Goal: Task Accomplishment & Management: Use online tool/utility

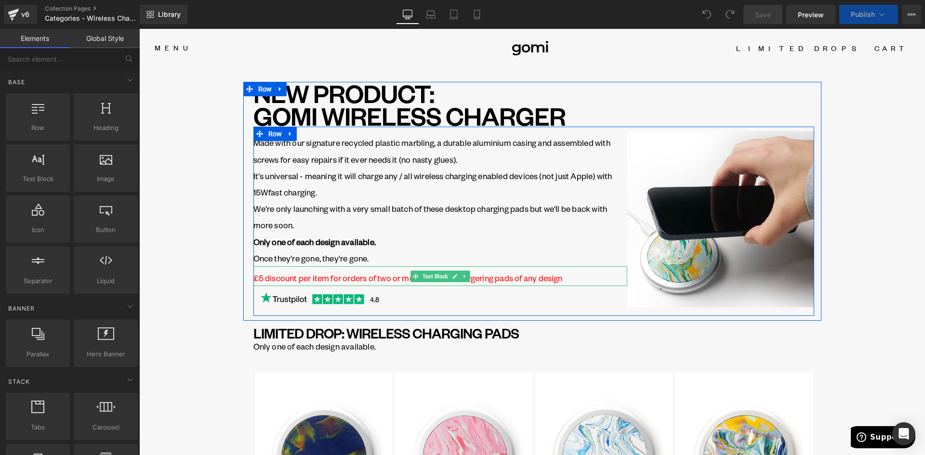
click at [346, 276] on p "£5 discount per item for orders of two or more wireless chargering pads of any …" at bounding box center [440, 278] width 374 height 16
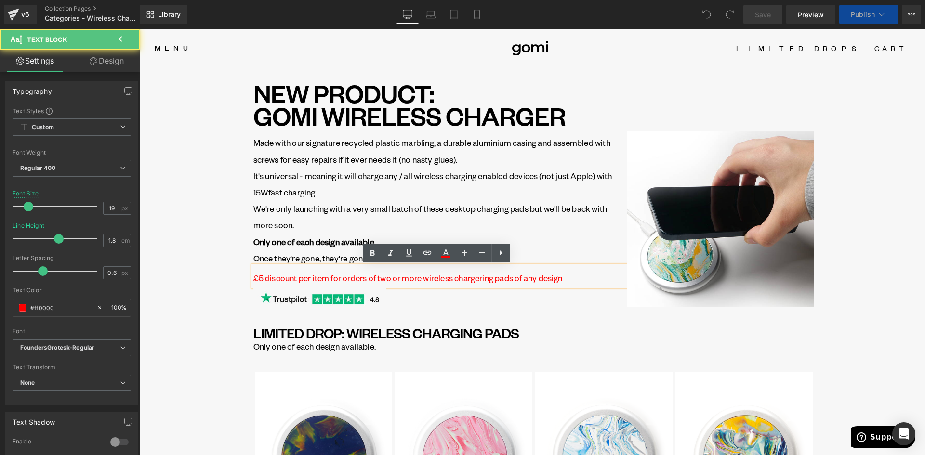
click at [588, 279] on p "£5 discount per item for orders of two or more wireless chargering pads of any …" at bounding box center [440, 278] width 374 height 16
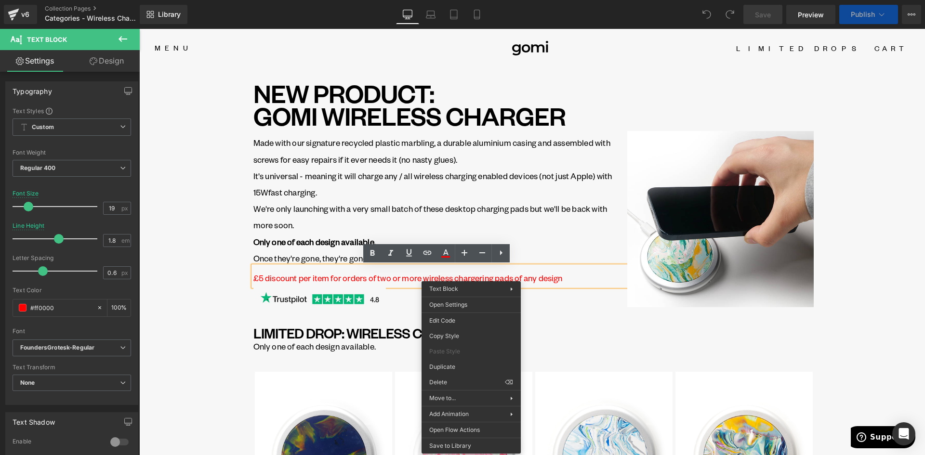
drag, startPoint x: 395, startPoint y: 276, endPoint x: 450, endPoint y: 276, distance: 54.9
click at [398, 276] on p "£5 discount per item for orders of two or more wireless chargering pads of any …" at bounding box center [440, 278] width 374 height 16
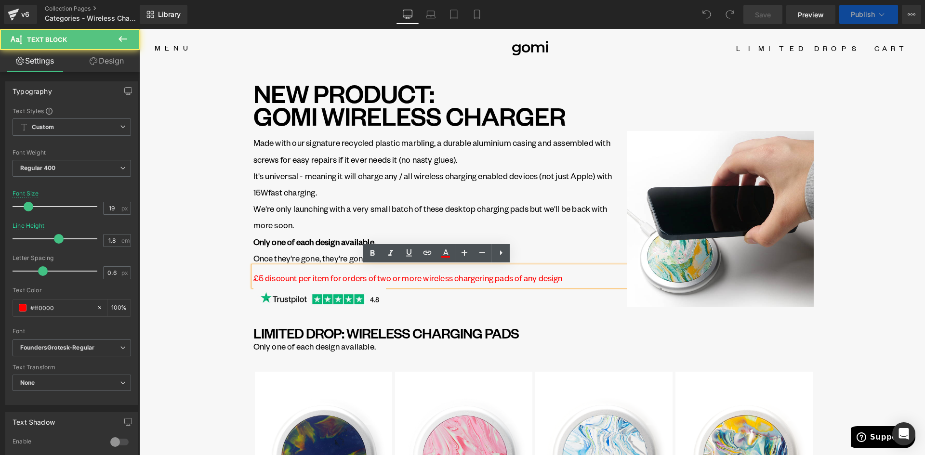
click at [477, 281] on p "£5 discount per item for orders of two or more wireless chargering pads of any …" at bounding box center [440, 278] width 374 height 16
click at [482, 278] on p "£5 discount per item for orders of two or more wireless chargering pads of any …" at bounding box center [440, 278] width 374 height 16
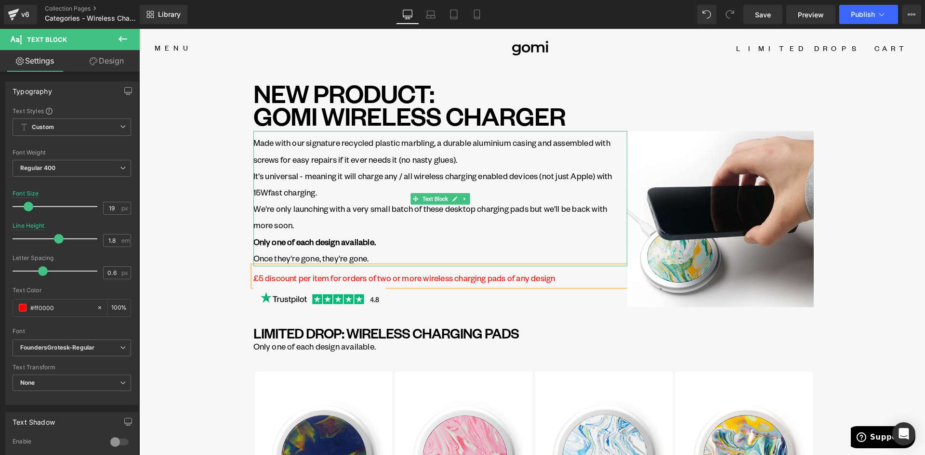
click at [465, 249] on p "We're only launching with a very small batch of these desktop charging pads but…" at bounding box center [440, 225] width 374 height 50
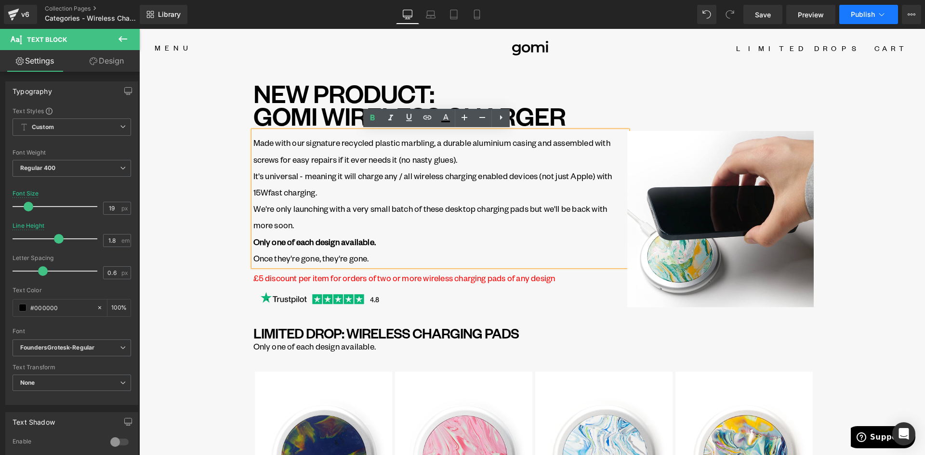
click at [852, 14] on span "Publish" at bounding box center [863, 15] width 24 height 8
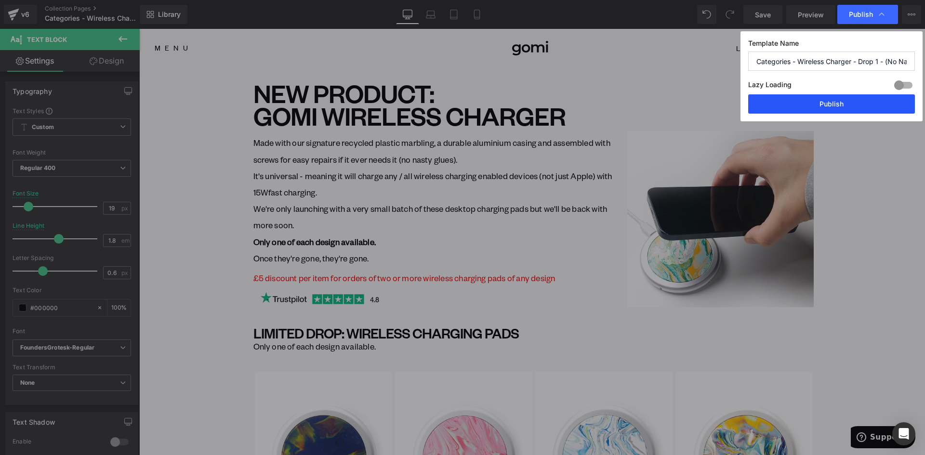
drag, startPoint x: 644, startPoint y: 75, endPoint x: 789, endPoint y: 103, distance: 147.7
click at [789, 103] on button "Publish" at bounding box center [831, 103] width 167 height 19
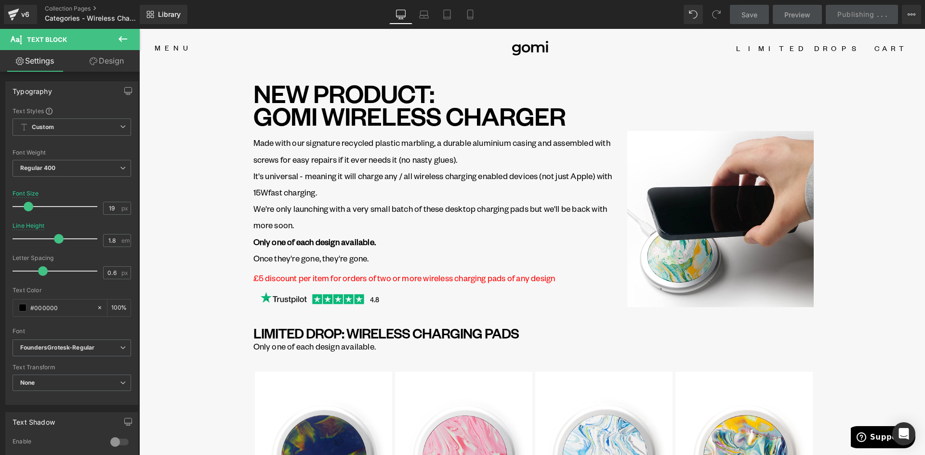
click at [373, 260] on p "Once they're gone, they're gone." at bounding box center [440, 258] width 374 height 16
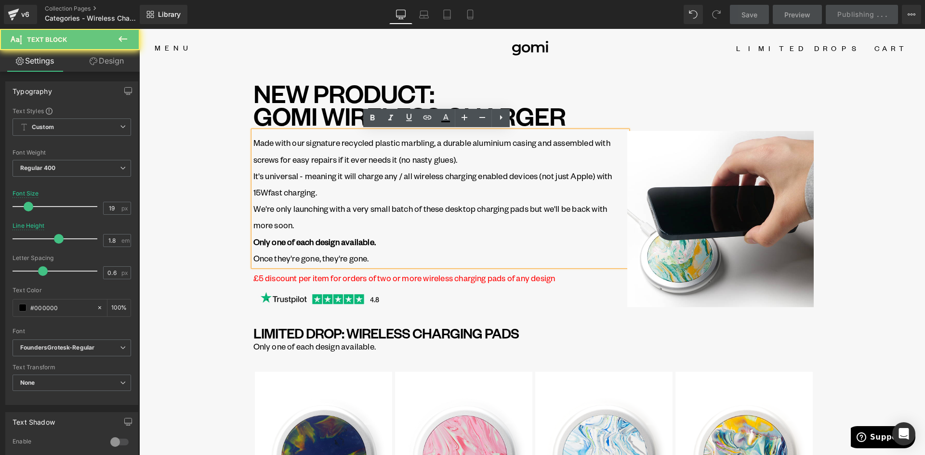
click at [373, 259] on p "Once they're gone, they're gone." at bounding box center [440, 258] width 374 height 16
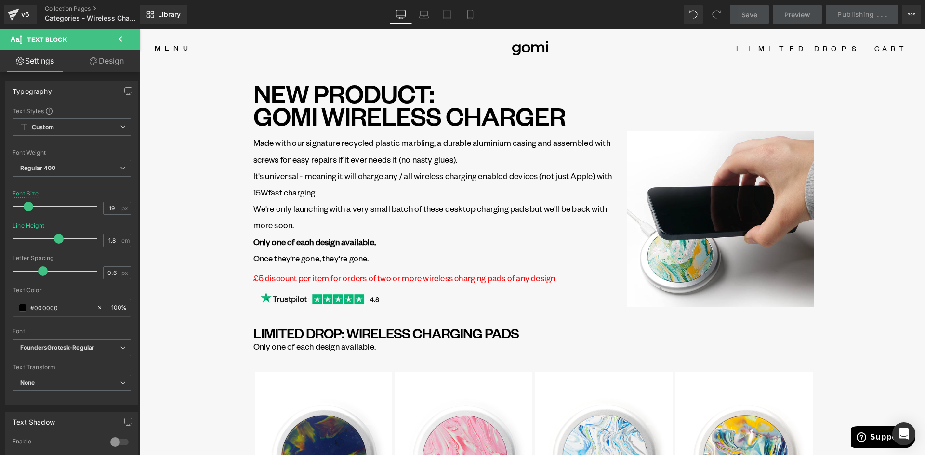
click at [124, 35] on icon at bounding box center [123, 39] width 12 height 12
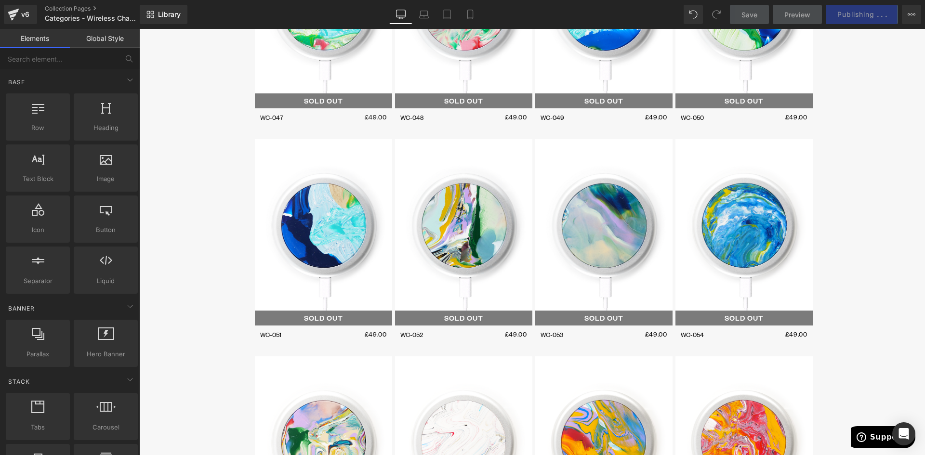
scroll to position [963, 0]
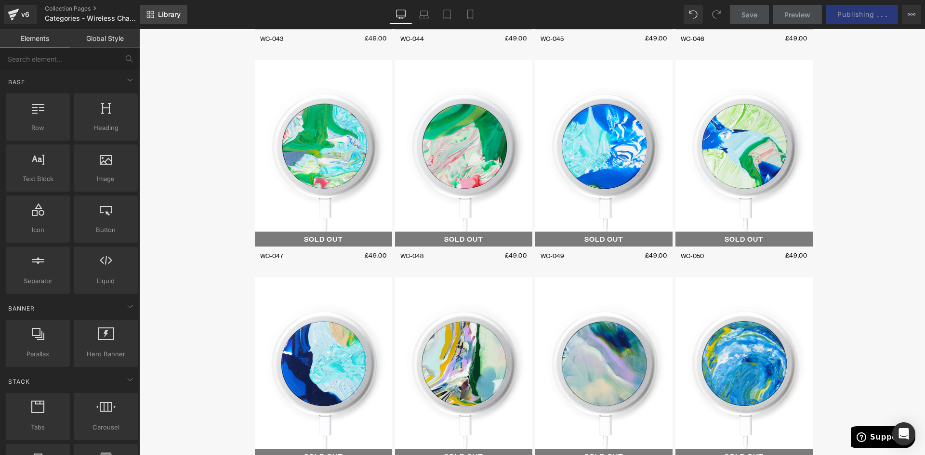
click at [163, 9] on link "Library" at bounding box center [164, 14] width 48 height 19
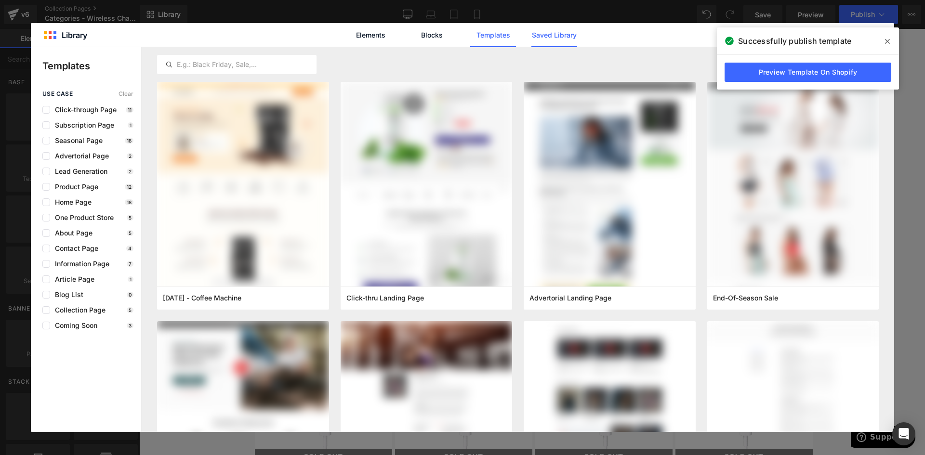
click at [565, 28] on link "Saved Library" at bounding box center [554, 35] width 46 height 24
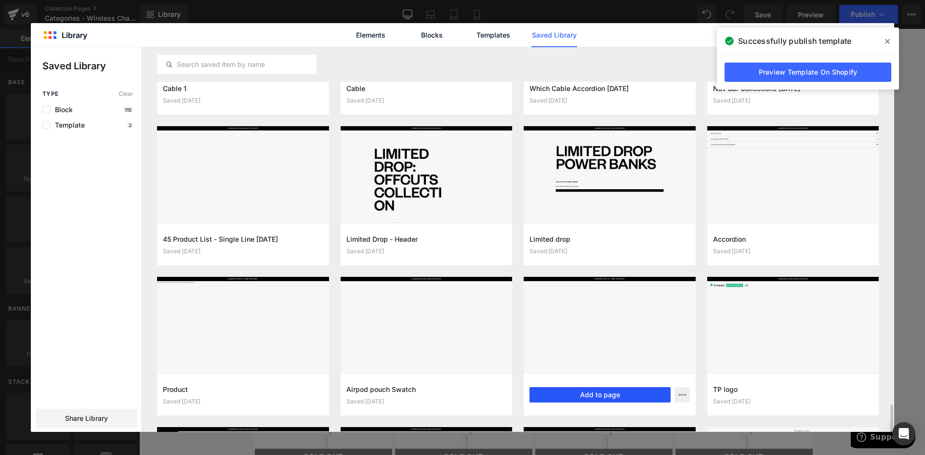
scroll to position [1605, 0]
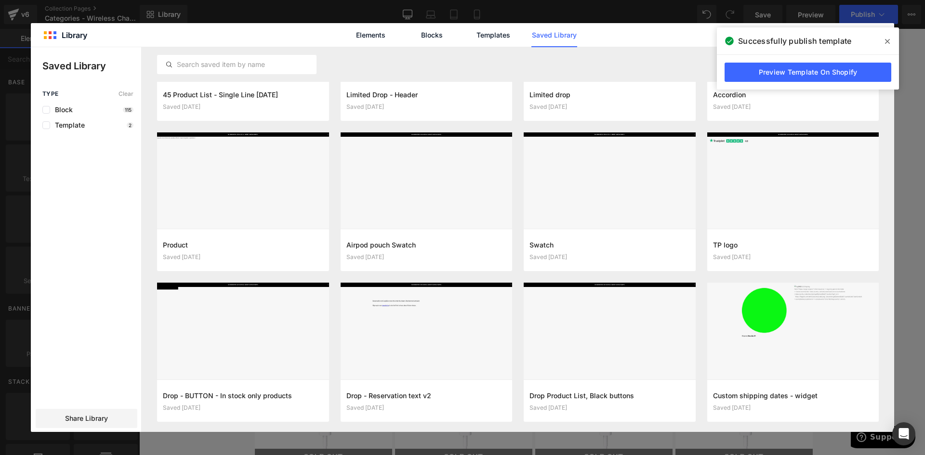
click at [888, 42] on icon at bounding box center [887, 41] width 5 height 5
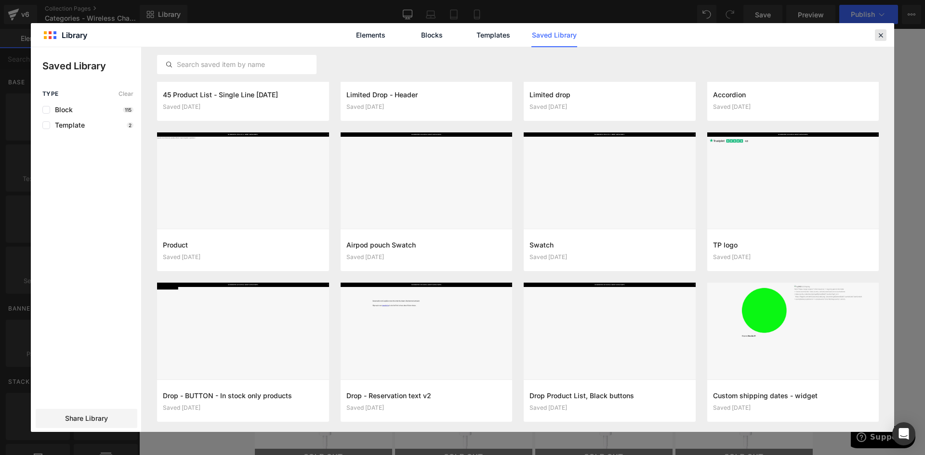
click at [880, 35] on icon at bounding box center [880, 35] width 9 height 9
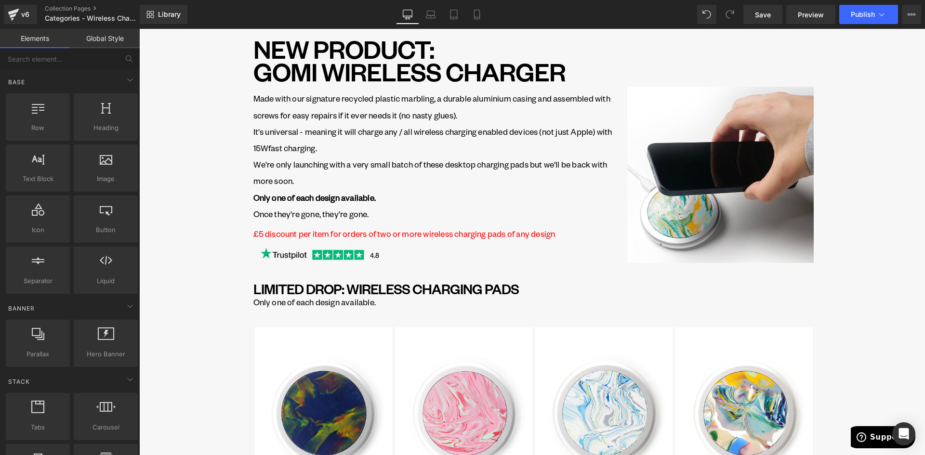
scroll to position [0, 0]
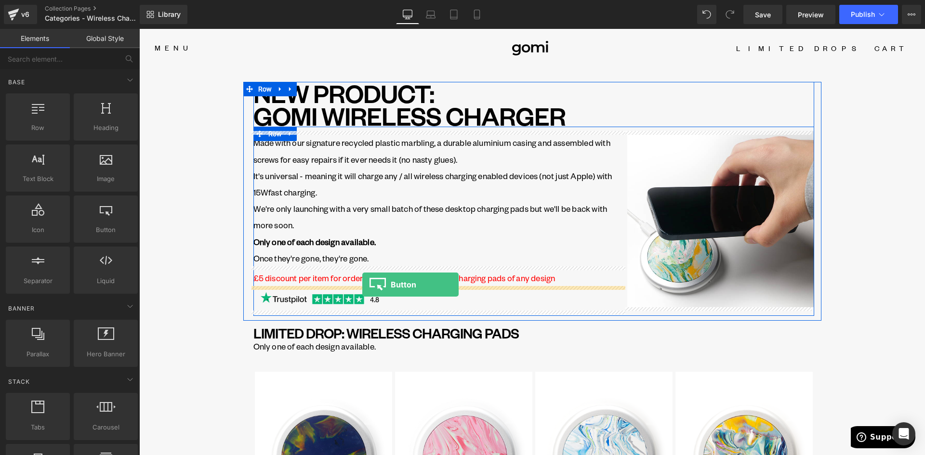
drag, startPoint x: 154, startPoint y: 229, endPoint x: 362, endPoint y: 285, distance: 215.3
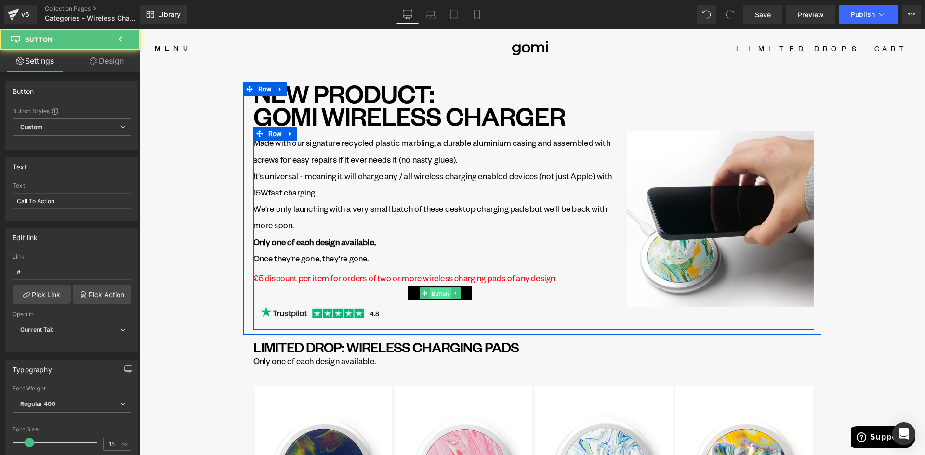
click at [436, 292] on span "Button" at bounding box center [440, 294] width 21 height 12
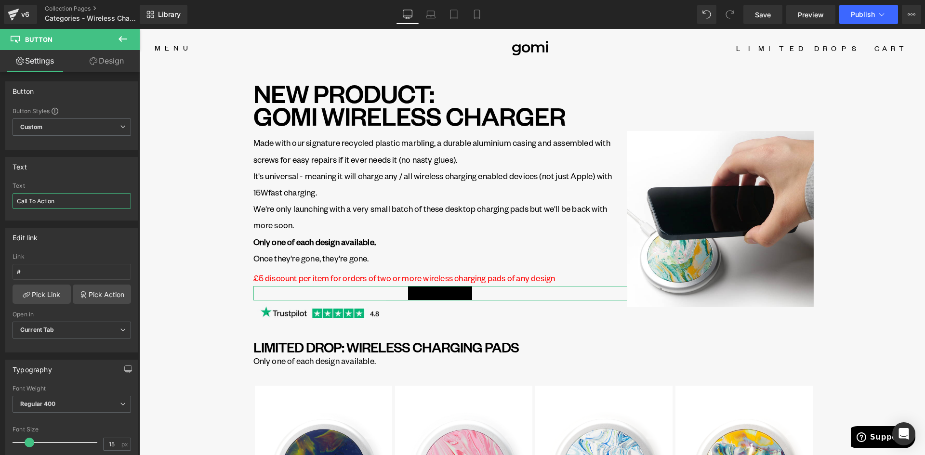
drag, startPoint x: 78, startPoint y: 201, endPoint x: -1, endPoint y: 195, distance: 79.7
click at [0, 195] on html "Button You are previewing how the will restyle your page. You can not edit Elem…" at bounding box center [462, 227] width 925 height 455
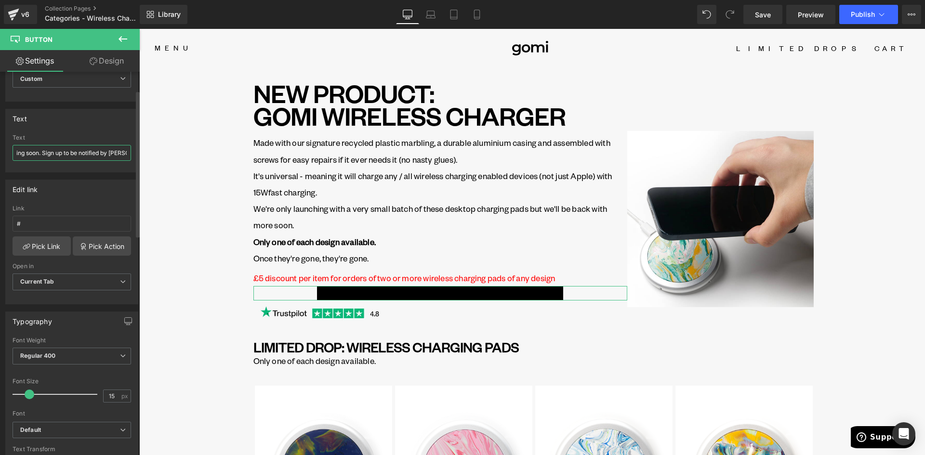
scroll to position [0, 46]
type input "New batch coming soon. Sign up to be notified by email"
click at [41, 226] on input "#" at bounding box center [72, 224] width 118 height 16
drag, startPoint x: 27, startPoint y: 224, endPoint x: 1, endPoint y: 224, distance: 26.0
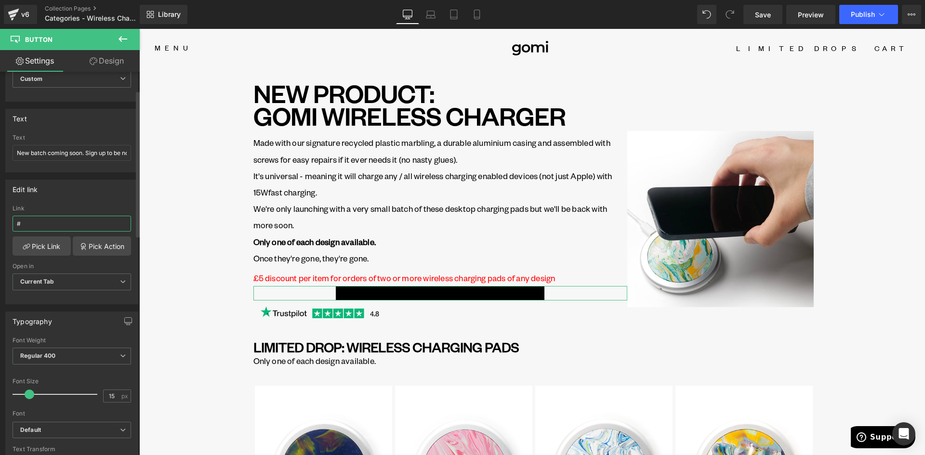
click at [1, 224] on div "Edit link # Link # Pick Link Pick Action Current Tab New Tab Open in Current Ta…" at bounding box center [72, 238] width 144 height 132
paste input "[URL][DOMAIN_NAME]"
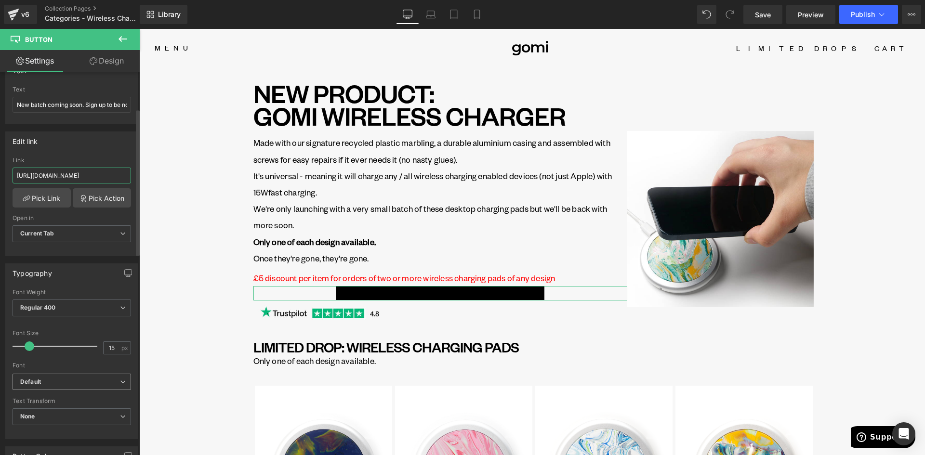
type input "[URL][DOMAIN_NAME]"
click at [47, 381] on b "Default" at bounding box center [70, 382] width 100 height 8
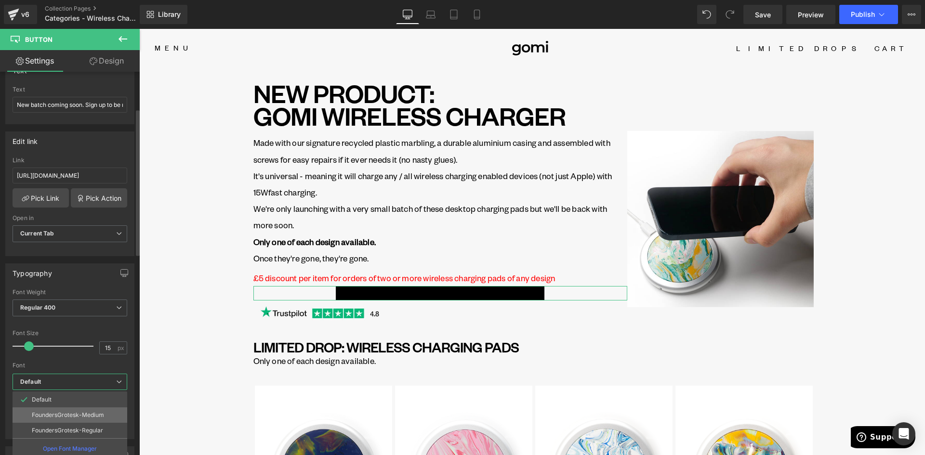
click at [86, 416] on p "FoundersGrotesk-Medium" at bounding box center [68, 415] width 72 height 7
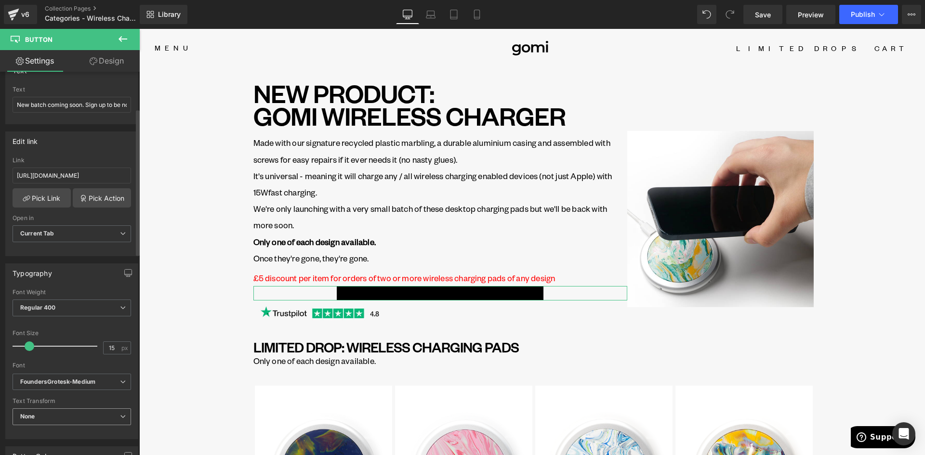
click at [70, 417] on span "None" at bounding box center [72, 416] width 118 height 17
click at [55, 448] on div "Uppercase" at bounding box center [42, 448] width 30 height 7
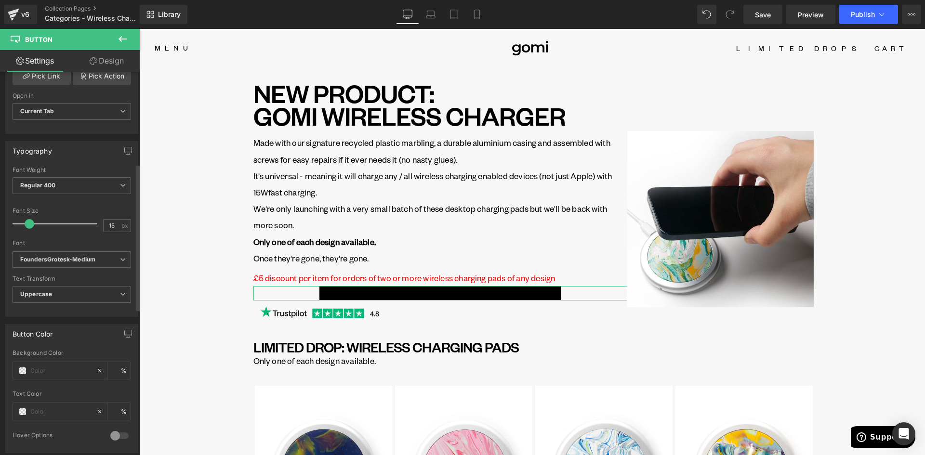
scroll to position [241, 0]
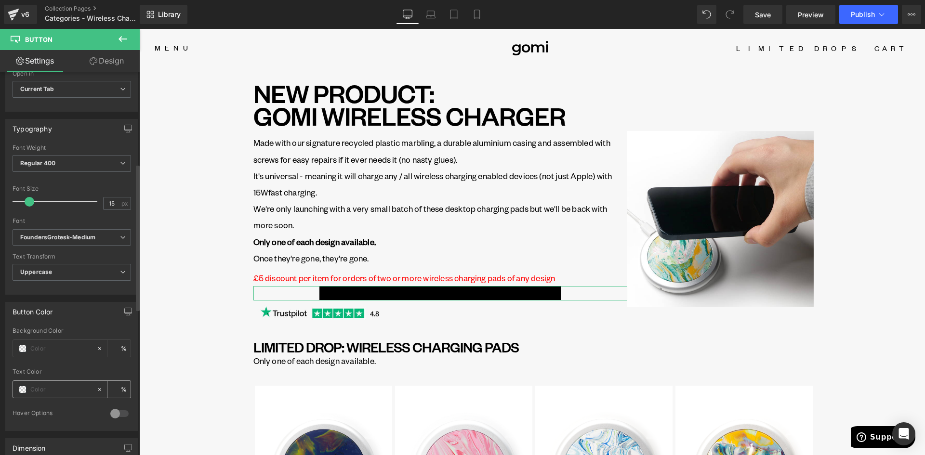
click at [30, 390] on div at bounding box center [54, 389] width 83 height 17
click at [37, 390] on input "text" at bounding box center [61, 389] width 62 height 11
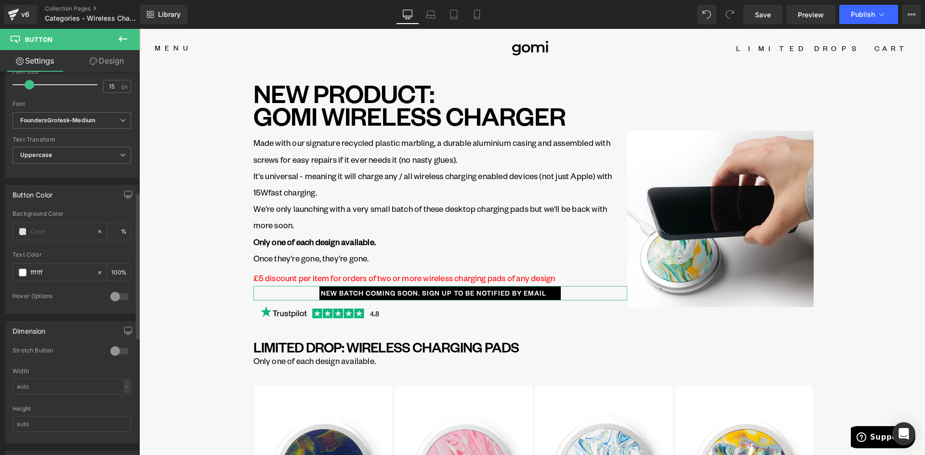
scroll to position [385, 0]
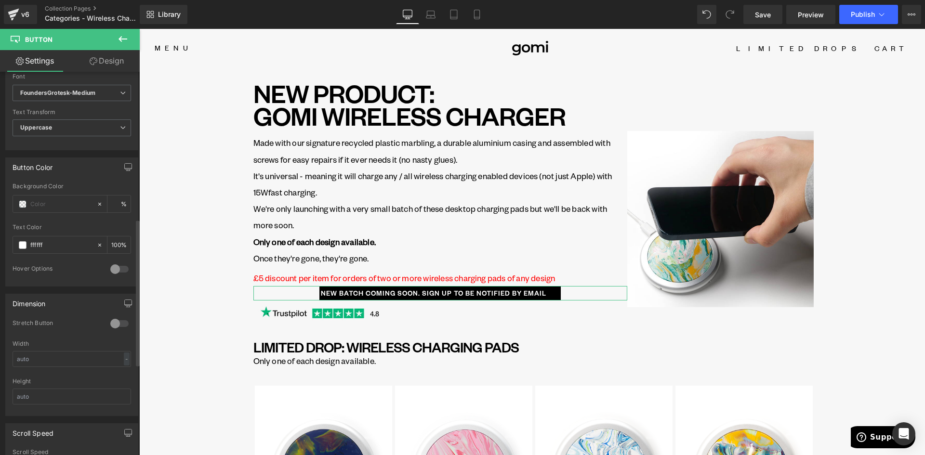
type input "ffffff"
click at [115, 324] on div at bounding box center [119, 323] width 23 height 15
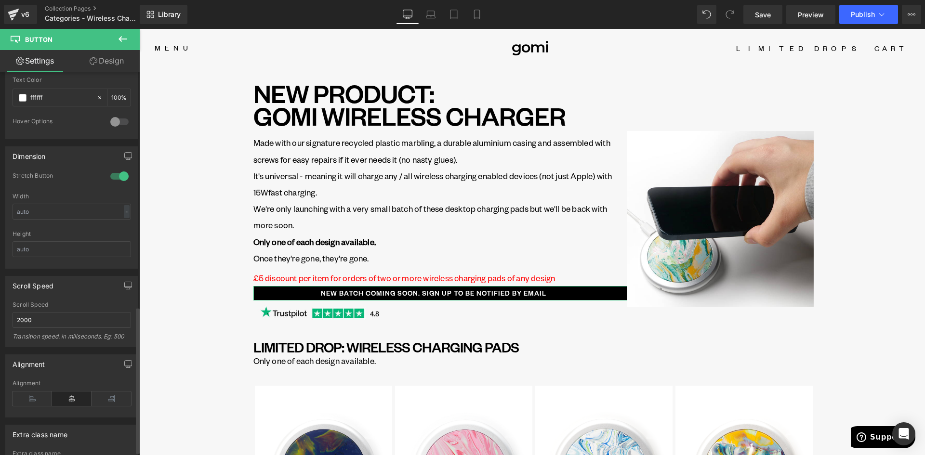
scroll to position [335, 0]
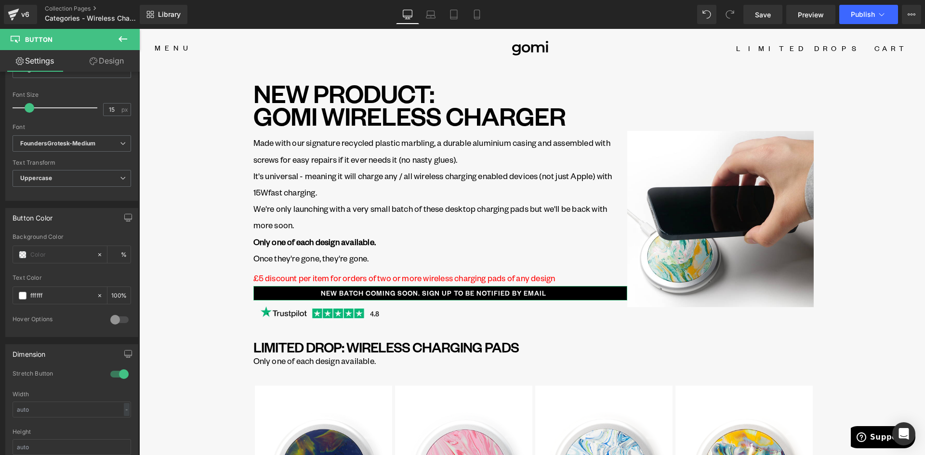
click at [99, 54] on link "Design" at bounding box center [107, 61] width 70 height 22
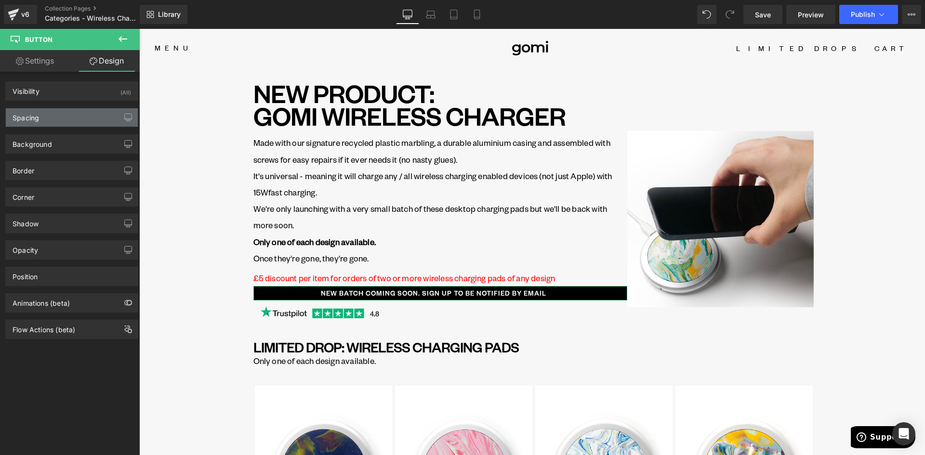
click at [52, 110] on div "Spacing" at bounding box center [72, 117] width 132 height 18
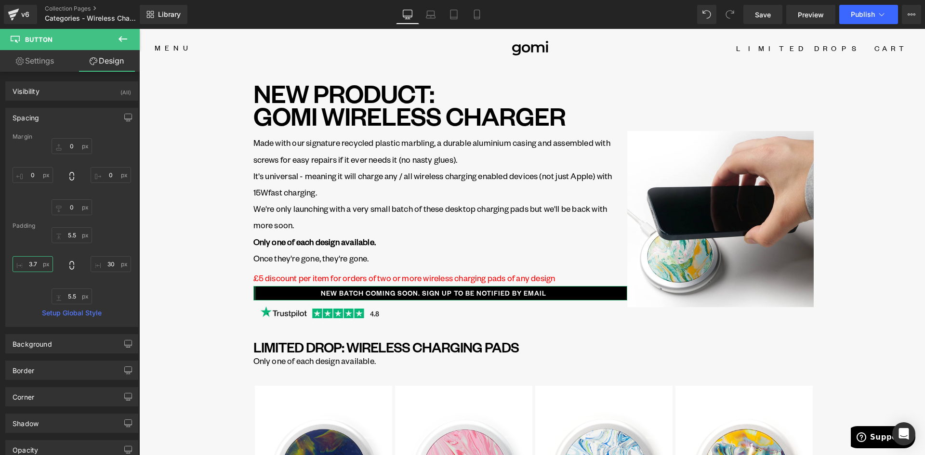
click at [38, 263] on input "text" at bounding box center [33, 264] width 40 height 16
type input "5"
click at [109, 265] on input "text" at bounding box center [111, 264] width 40 height 16
type input "5"
click at [70, 238] on input "text" at bounding box center [72, 235] width 40 height 16
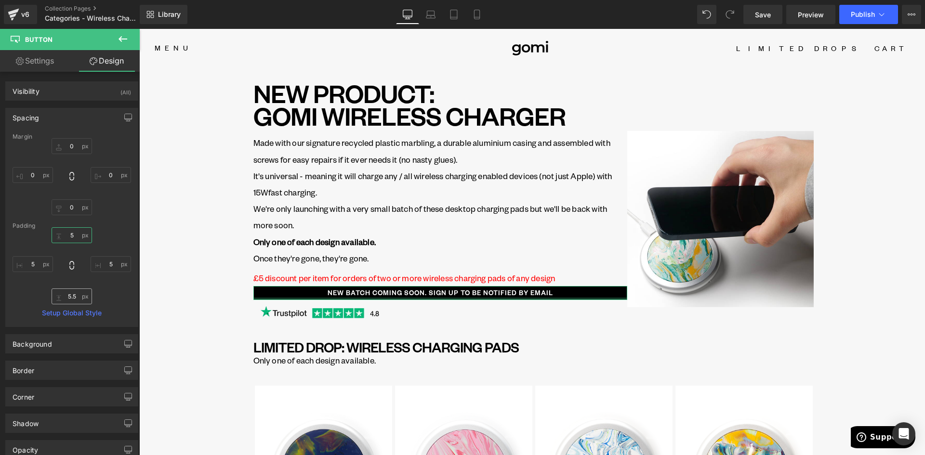
type input "5"
click at [73, 297] on input "text" at bounding box center [72, 297] width 40 height 16
type input "5"
click at [74, 236] on input "5" at bounding box center [72, 235] width 40 height 16
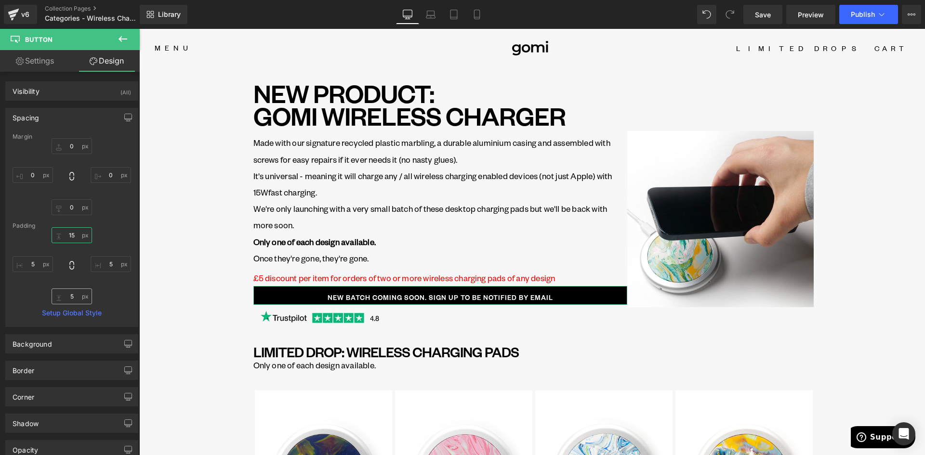
type input "15"
click at [72, 294] on input "5" at bounding box center [72, 297] width 40 height 16
type input "15"
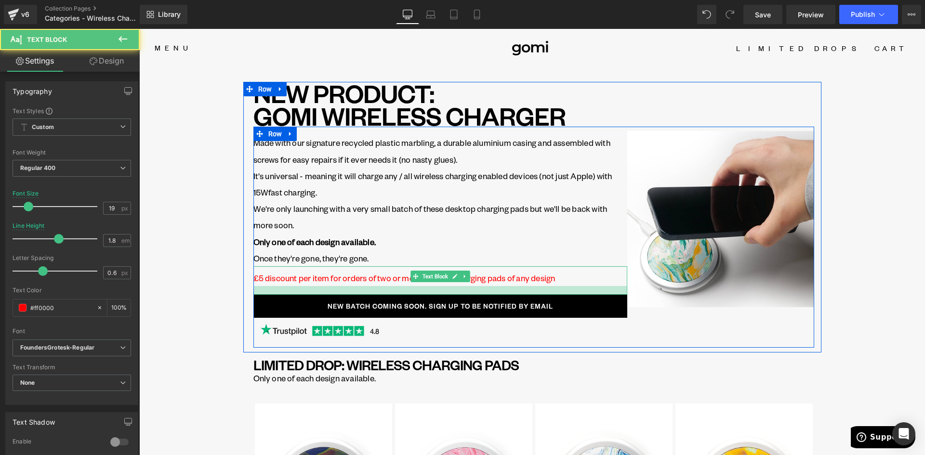
drag, startPoint x: 334, startPoint y: 285, endPoint x: 334, endPoint y: 293, distance: 8.7
click at [334, 293] on div at bounding box center [440, 290] width 374 height 9
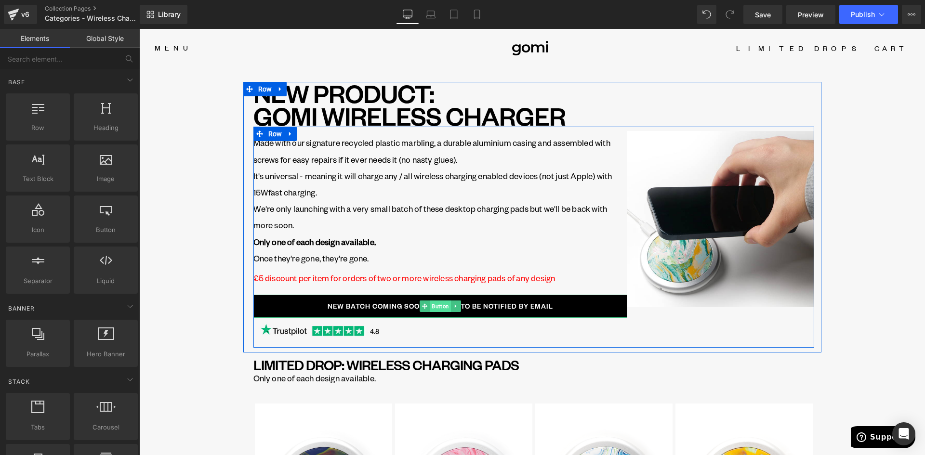
click at [438, 304] on span "Button" at bounding box center [440, 307] width 21 height 12
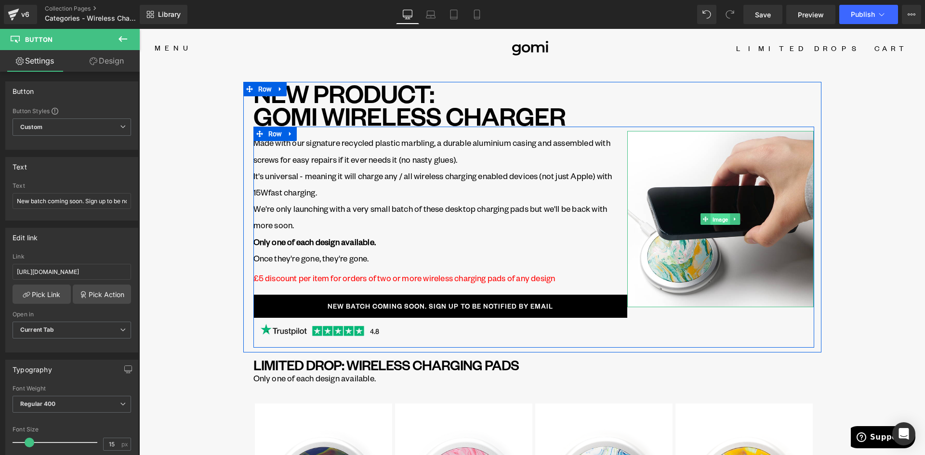
click at [720, 219] on span "Image" at bounding box center [719, 220] width 19 height 12
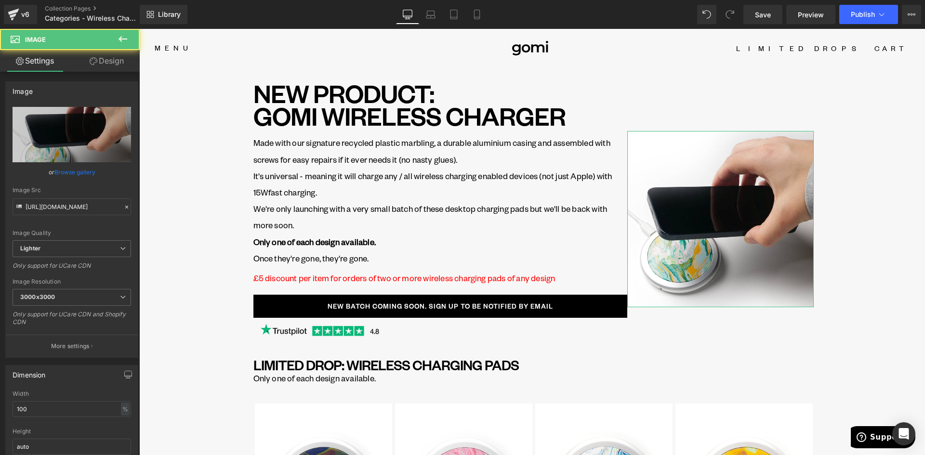
click at [118, 62] on link "Design" at bounding box center [107, 61] width 70 height 22
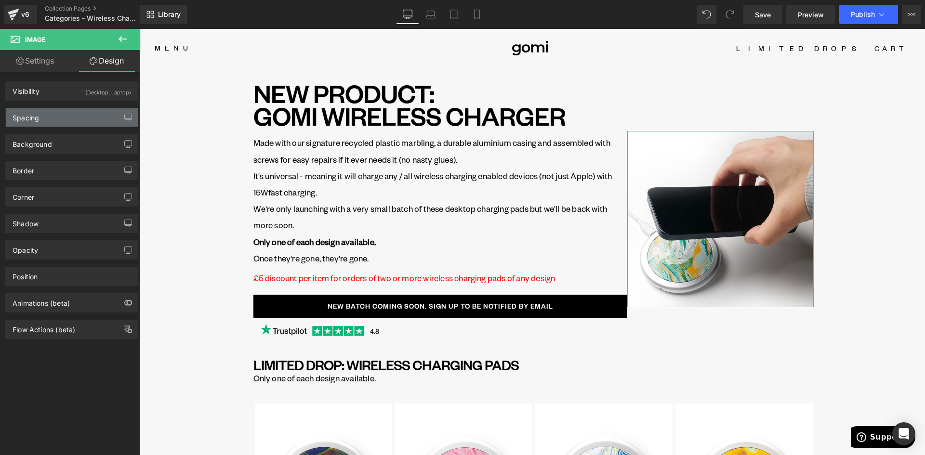
drag, startPoint x: 43, startPoint y: 109, endPoint x: 68, endPoint y: 129, distance: 31.9
click at [44, 110] on div "Spacing" at bounding box center [72, 117] width 132 height 18
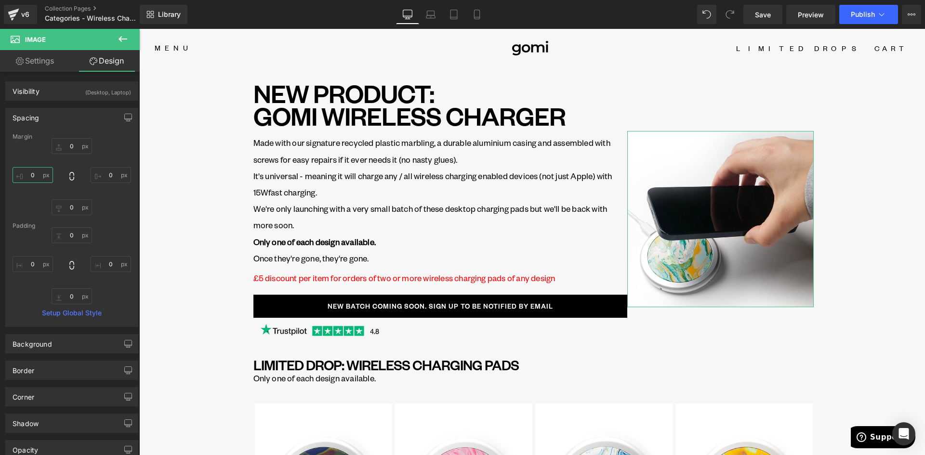
click at [39, 174] on input "0" at bounding box center [33, 175] width 40 height 16
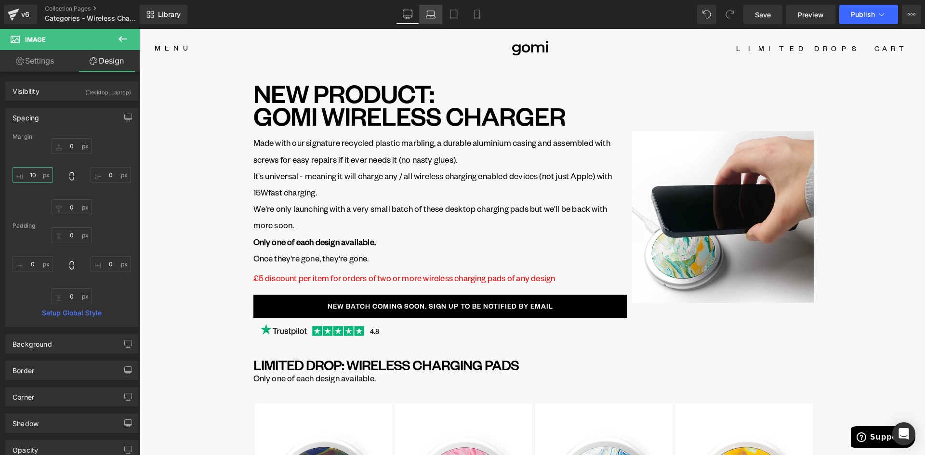
type input "10"
click at [433, 15] on icon at bounding box center [431, 15] width 10 height 10
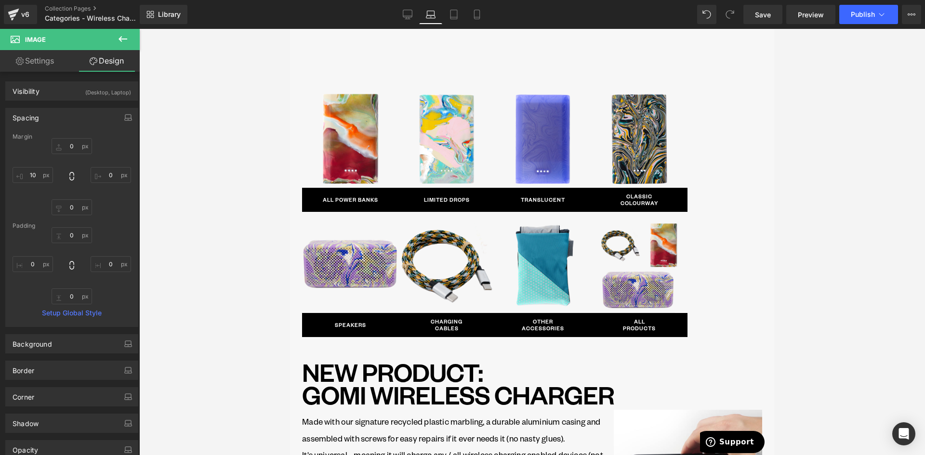
scroll to position [237, 0]
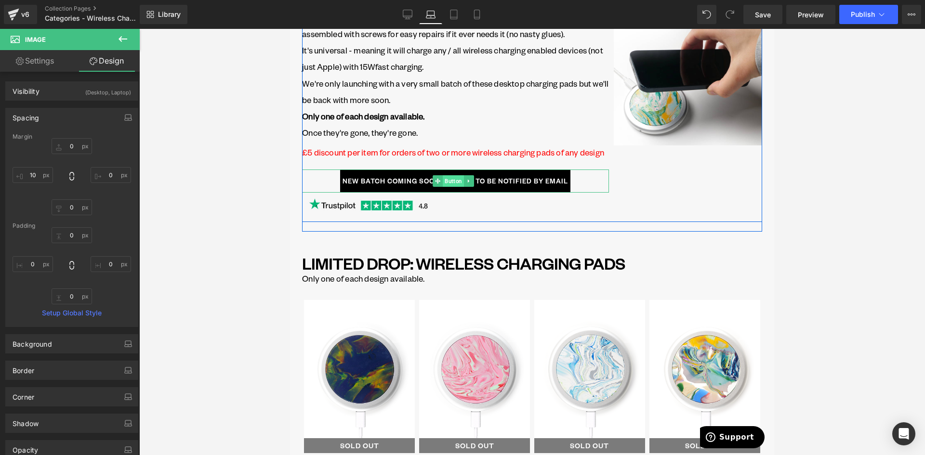
click at [460, 187] on span "Button" at bounding box center [453, 181] width 21 height 12
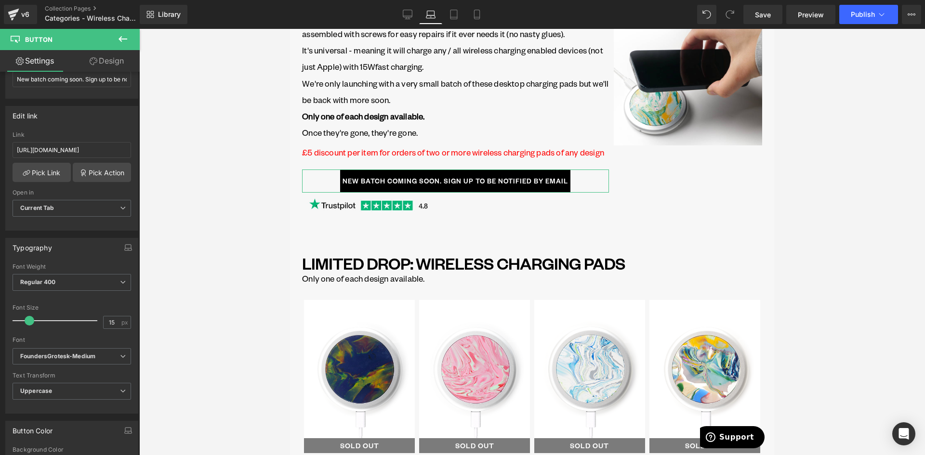
scroll to position [0, 0]
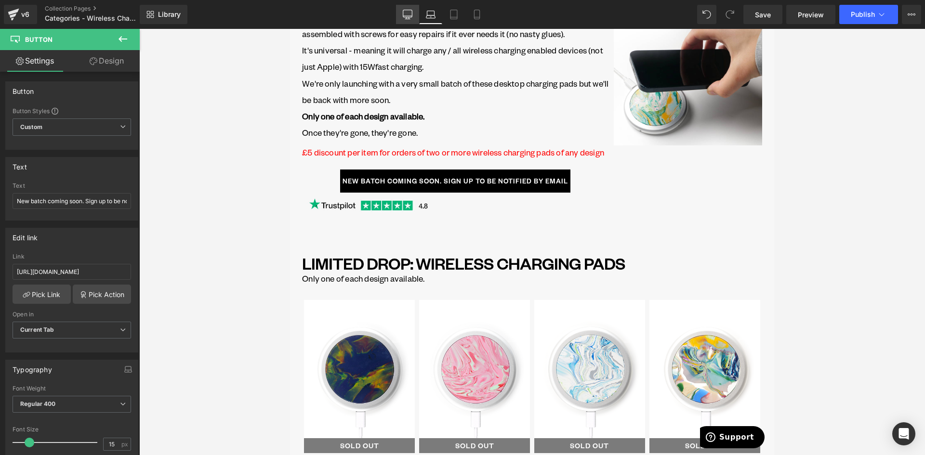
click at [410, 17] on icon at bounding box center [407, 13] width 9 height 7
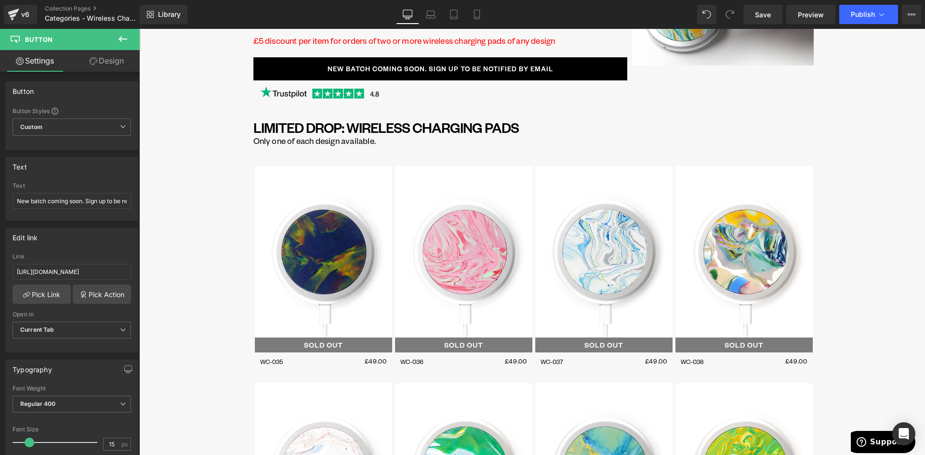
scroll to position [109, 0]
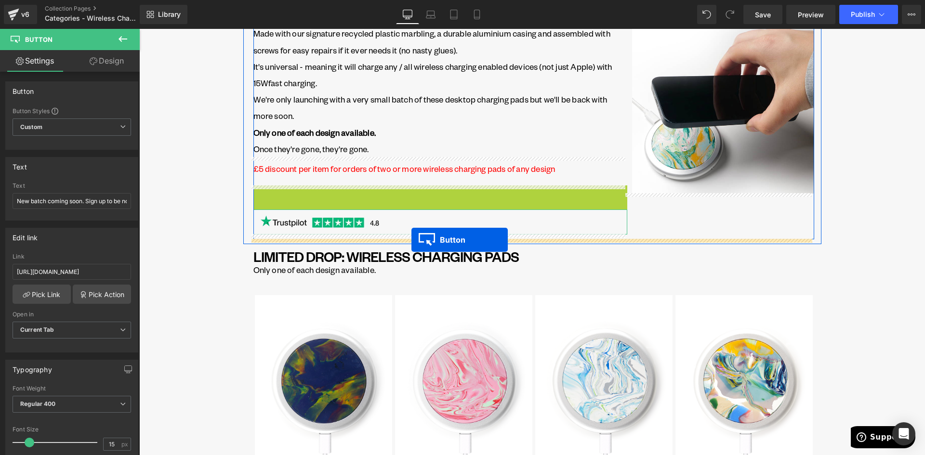
drag, startPoint x: 421, startPoint y: 197, endPoint x: 411, endPoint y: 240, distance: 44.4
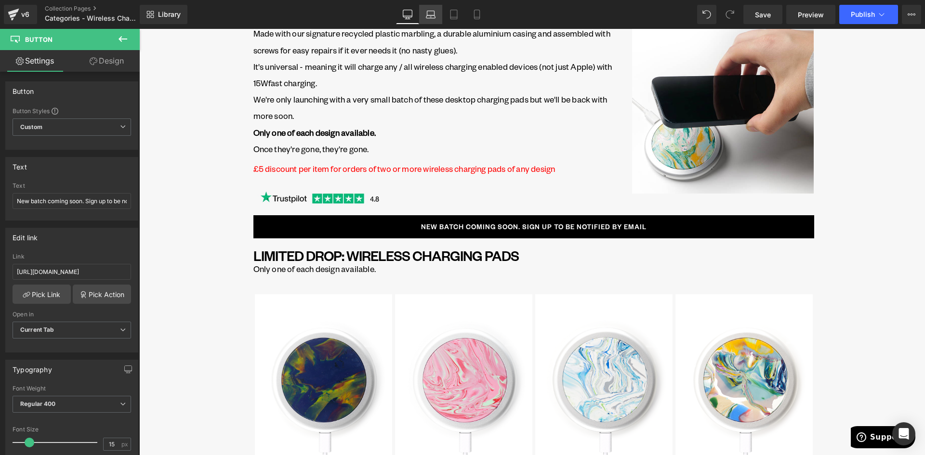
click at [431, 14] on icon at bounding box center [431, 15] width 10 height 10
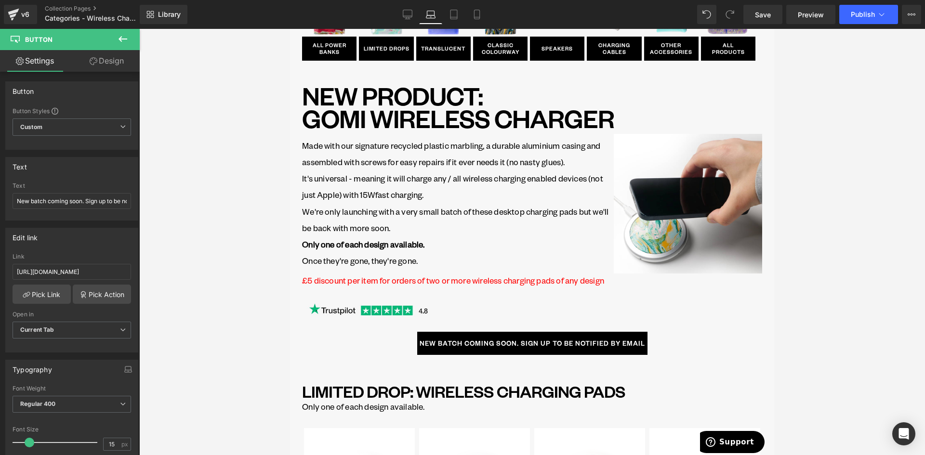
scroll to position [242, 0]
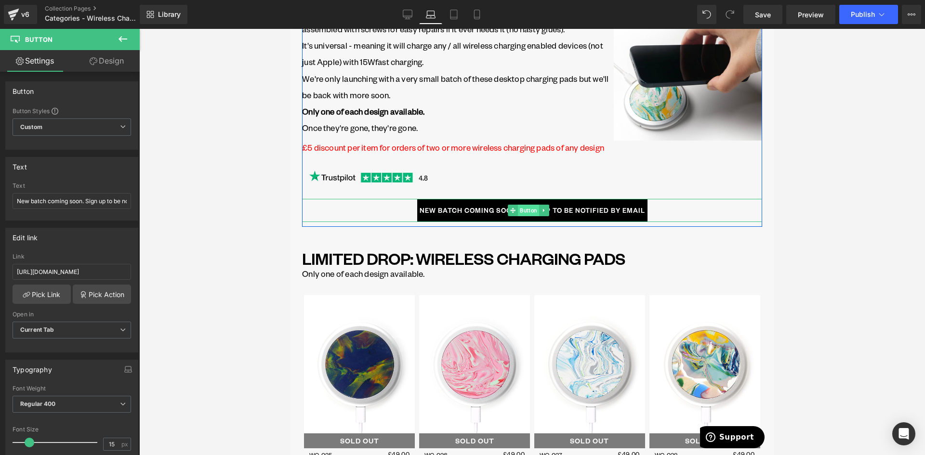
click at [525, 216] on span "Button" at bounding box center [528, 211] width 21 height 12
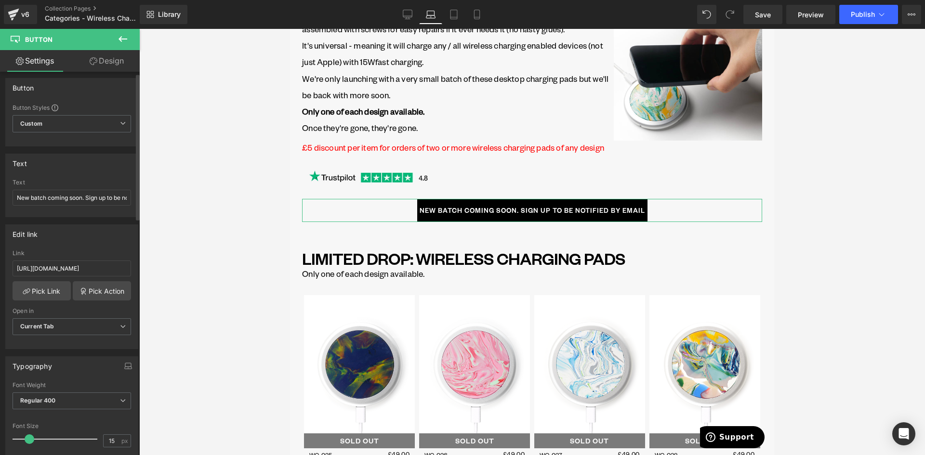
scroll to position [0, 0]
click at [114, 60] on link "Design" at bounding box center [107, 61] width 70 height 22
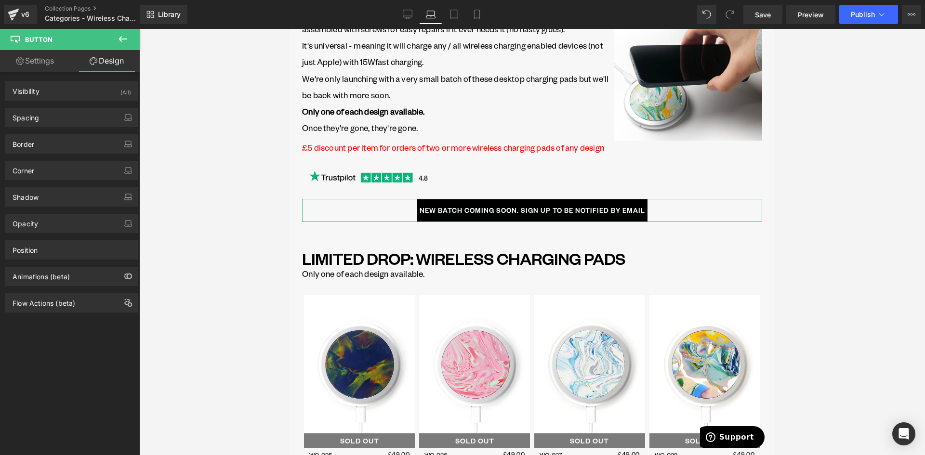
click at [66, 131] on div "Border Border Style Custom Custom Setup Global Style Custom Setup Global Style …" at bounding box center [72, 140] width 144 height 26
drag, startPoint x: 59, startPoint y: 121, endPoint x: 68, endPoint y: 205, distance: 84.3
click at [59, 122] on div "Spacing" at bounding box center [72, 117] width 132 height 18
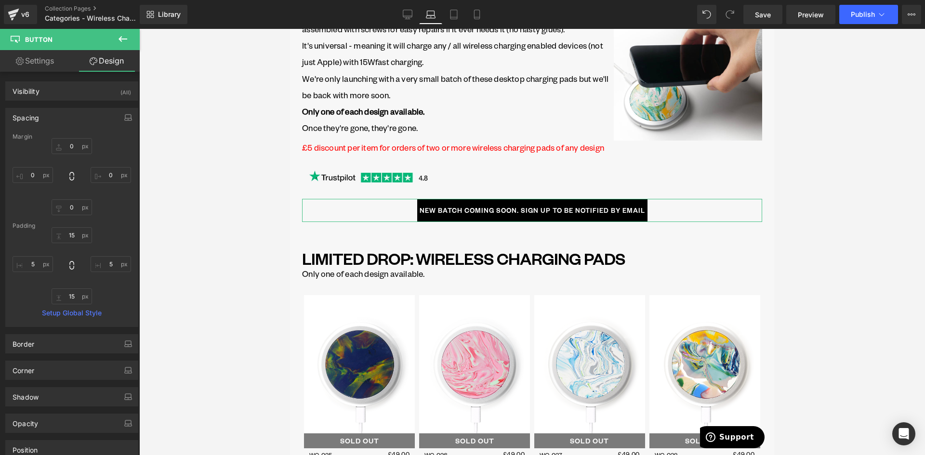
click at [37, 63] on link "Settings" at bounding box center [35, 61] width 70 height 22
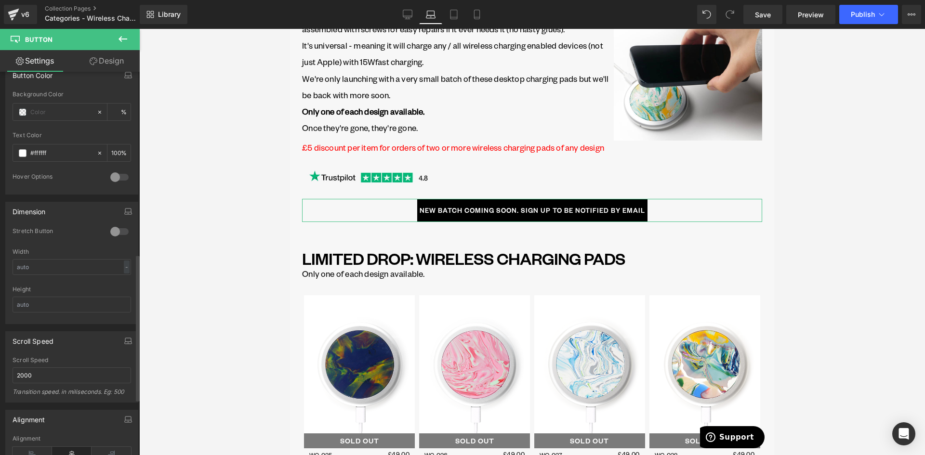
scroll to position [482, 0]
click at [115, 229] on div at bounding box center [119, 227] width 23 height 15
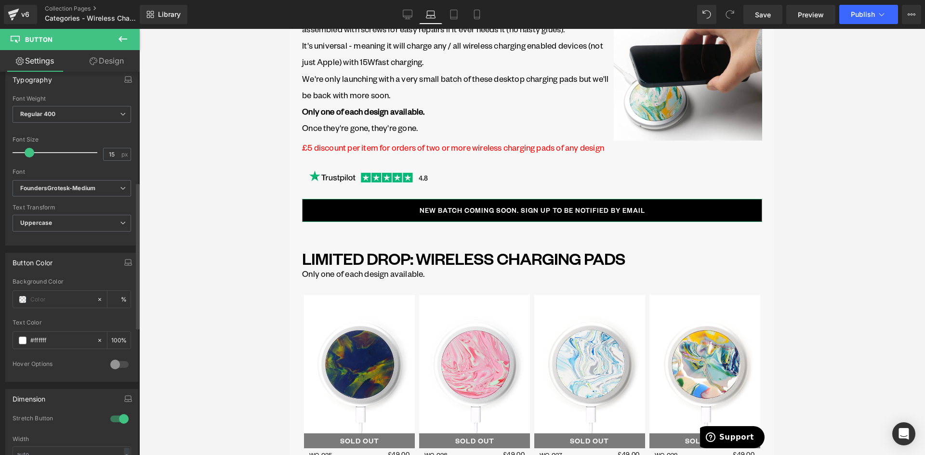
scroll to position [289, 0]
click at [452, 14] on icon at bounding box center [454, 15] width 10 height 10
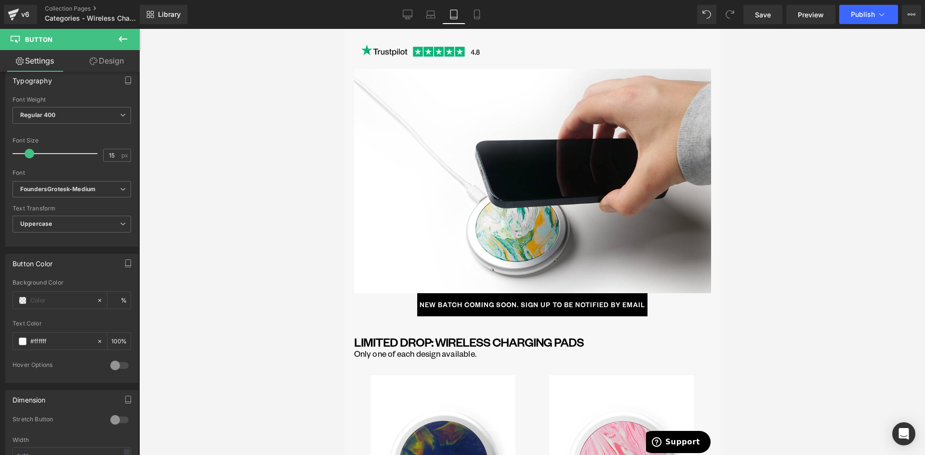
scroll to position [298, 0]
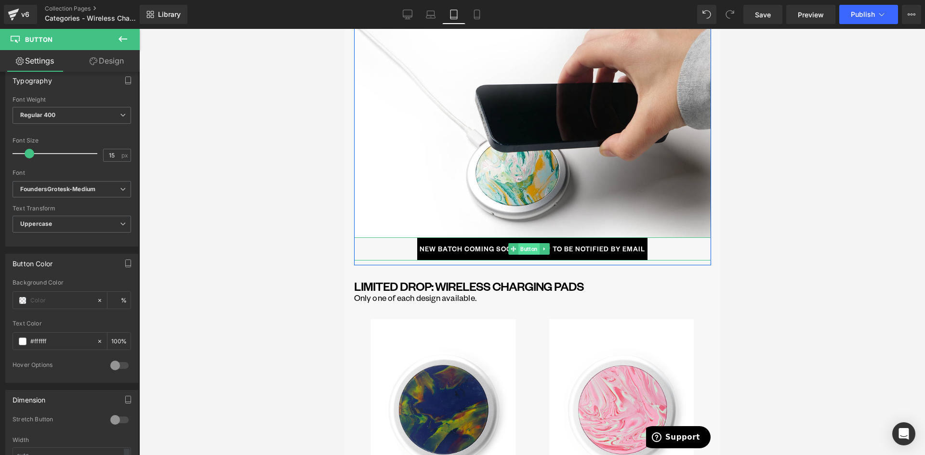
click at [518, 243] on span "Button" at bounding box center [528, 249] width 21 height 12
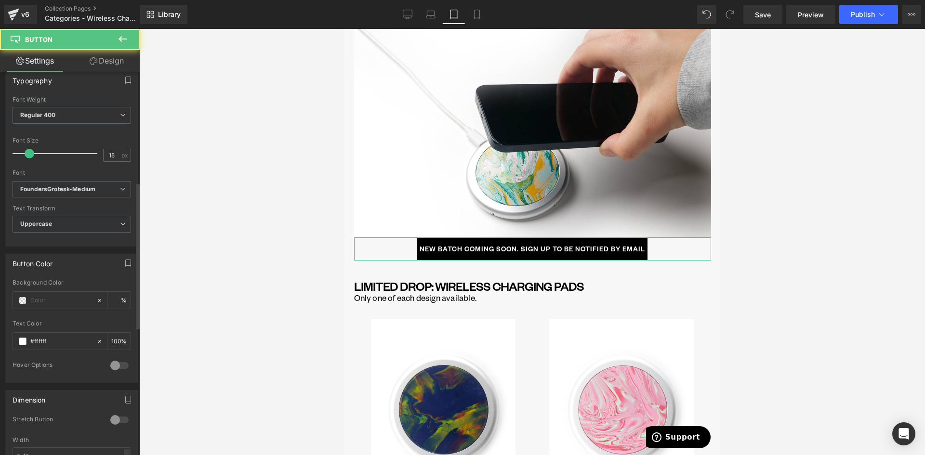
click at [108, 419] on div at bounding box center [119, 419] width 23 height 15
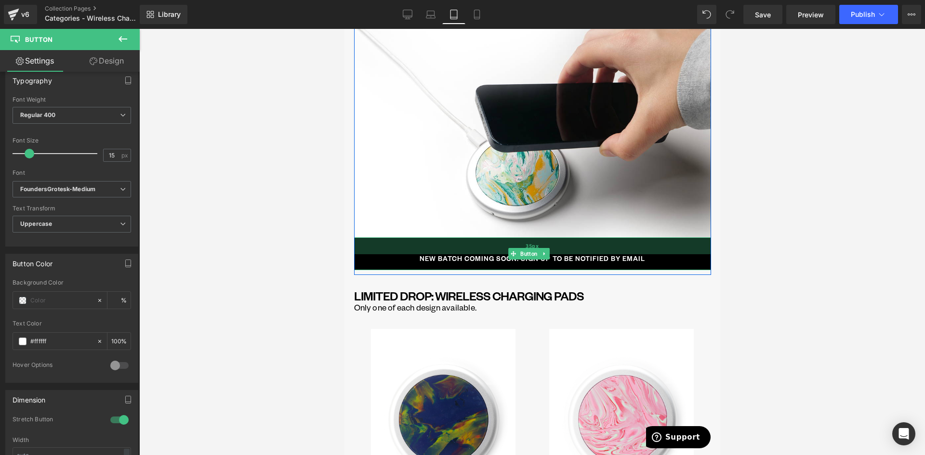
drag, startPoint x: 464, startPoint y: 216, endPoint x: 464, endPoint y: 226, distance: 9.6
click at [464, 237] on div "35px" at bounding box center [532, 245] width 357 height 17
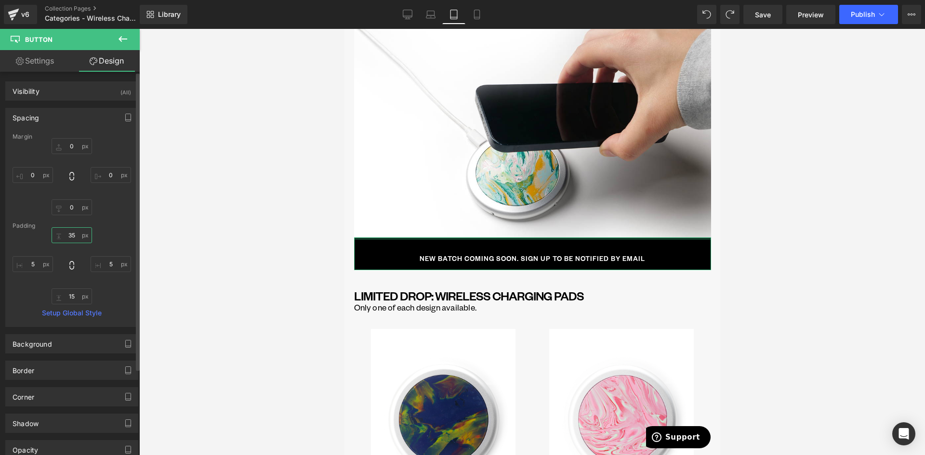
click at [70, 237] on input "35" at bounding box center [72, 235] width 40 height 16
type input "15"
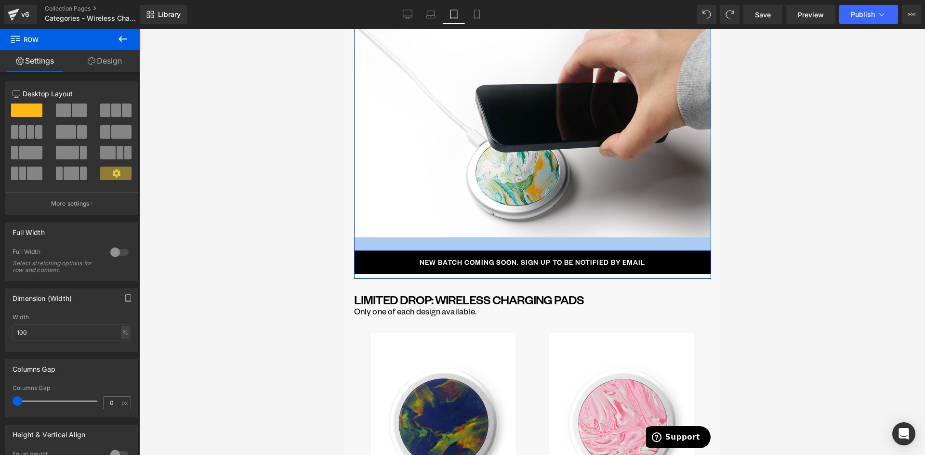
drag, startPoint x: 503, startPoint y: 214, endPoint x: 506, endPoint y: 228, distance: 13.8
click at [506, 237] on div at bounding box center [532, 243] width 357 height 13
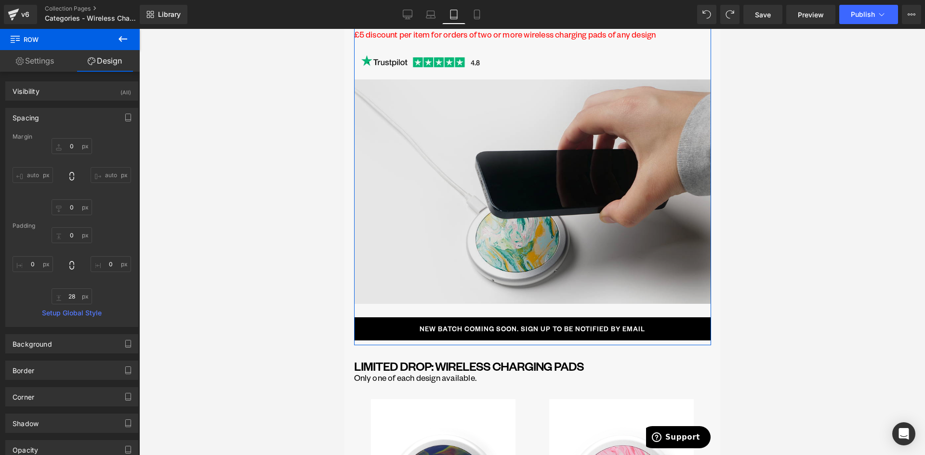
scroll to position [250, 0]
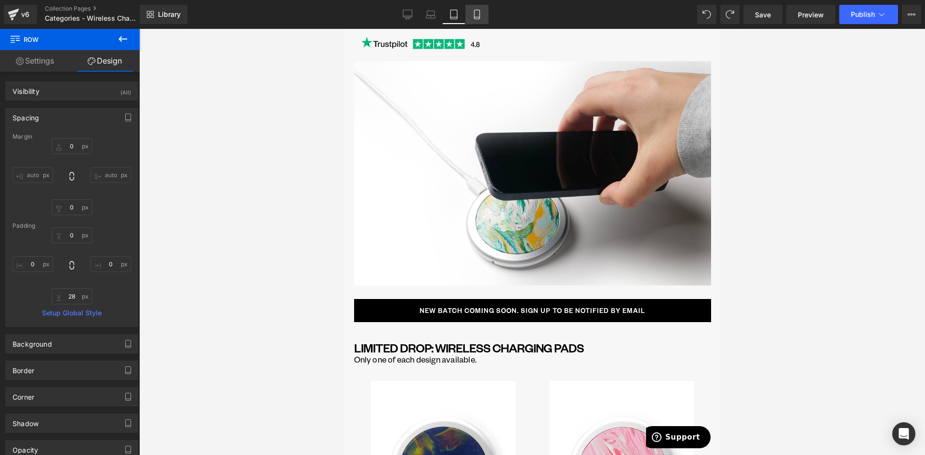
click at [486, 14] on link "Mobile" at bounding box center [476, 14] width 23 height 19
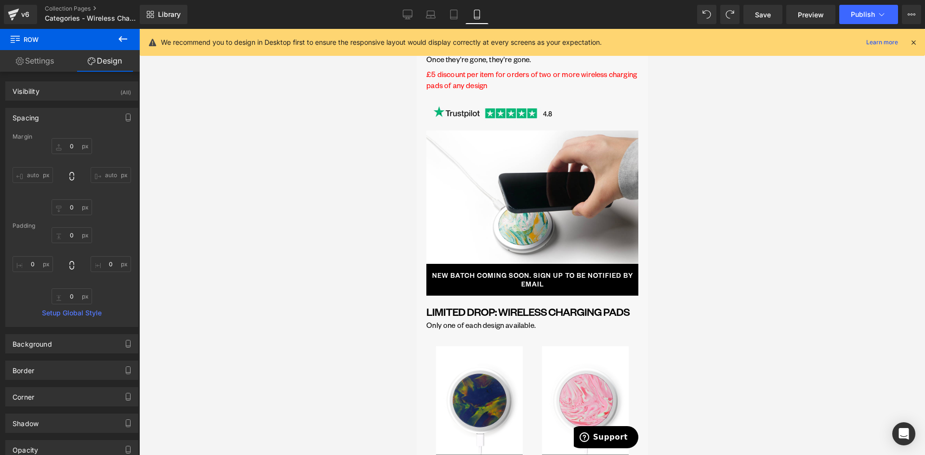
scroll to position [193, 0]
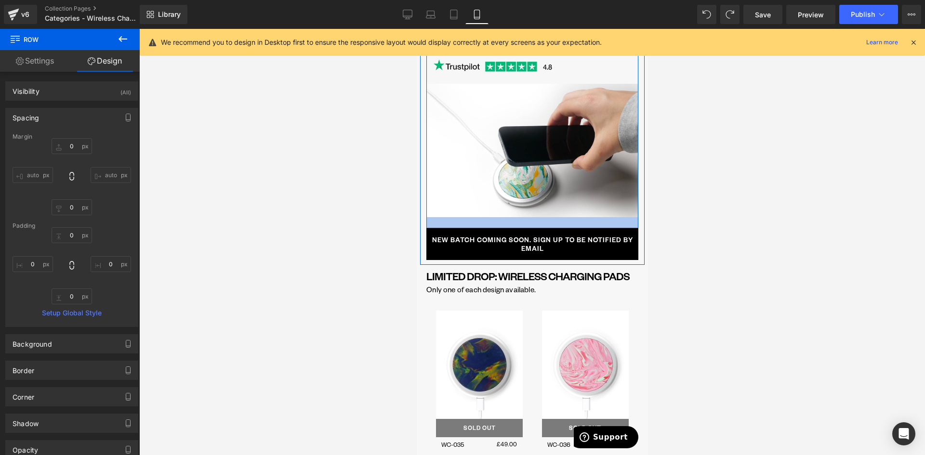
drag, startPoint x: 525, startPoint y: 211, endPoint x: 525, endPoint y: 223, distance: 11.6
click at [525, 223] on div at bounding box center [532, 222] width 212 height 11
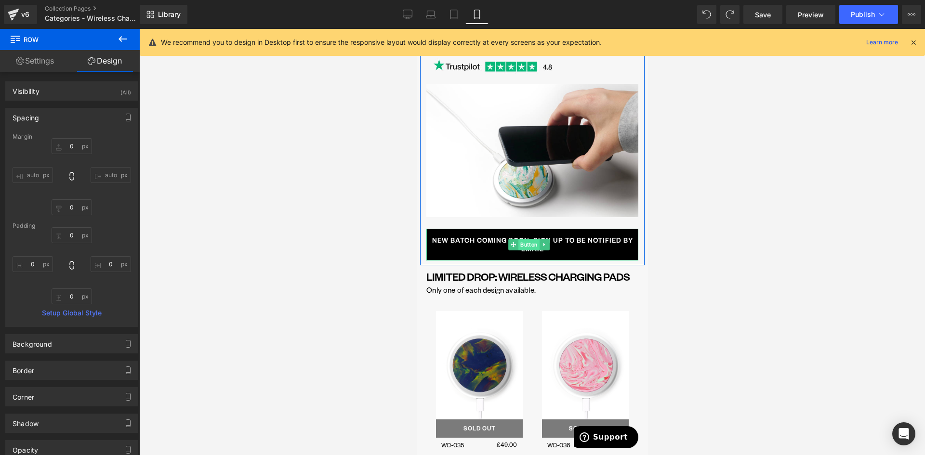
click at [525, 239] on span "Button" at bounding box center [528, 245] width 21 height 12
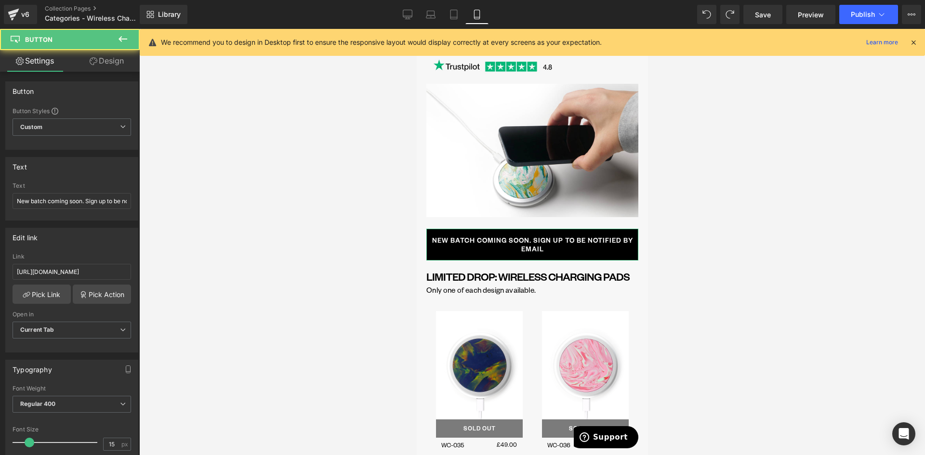
click at [98, 54] on link "Design" at bounding box center [107, 61] width 70 height 22
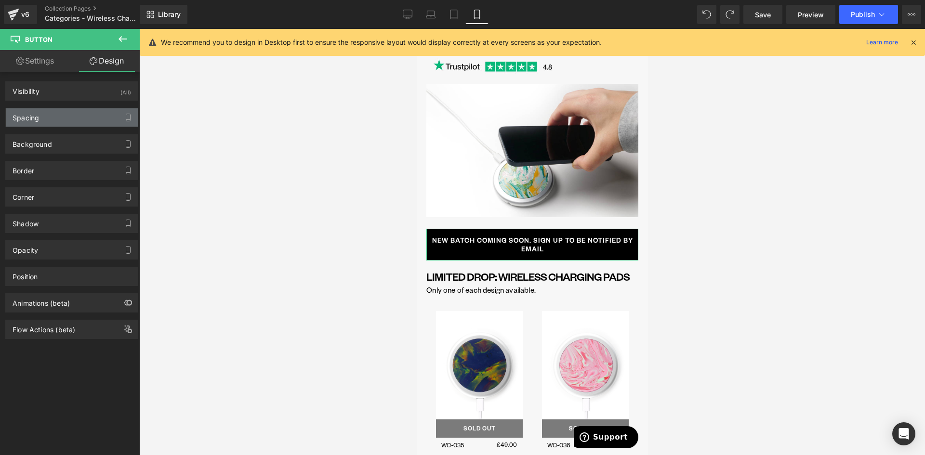
click at [43, 114] on div "Spacing" at bounding box center [72, 117] width 132 height 18
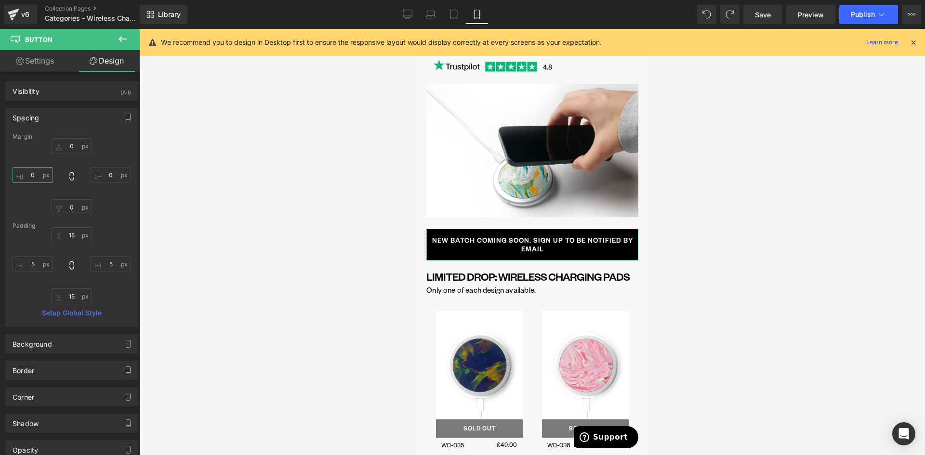
click at [35, 174] on input "0" at bounding box center [33, 175] width 40 height 16
type input "1"
type input "0"
click at [34, 263] on input "5" at bounding box center [33, 264] width 40 height 16
type input "15"
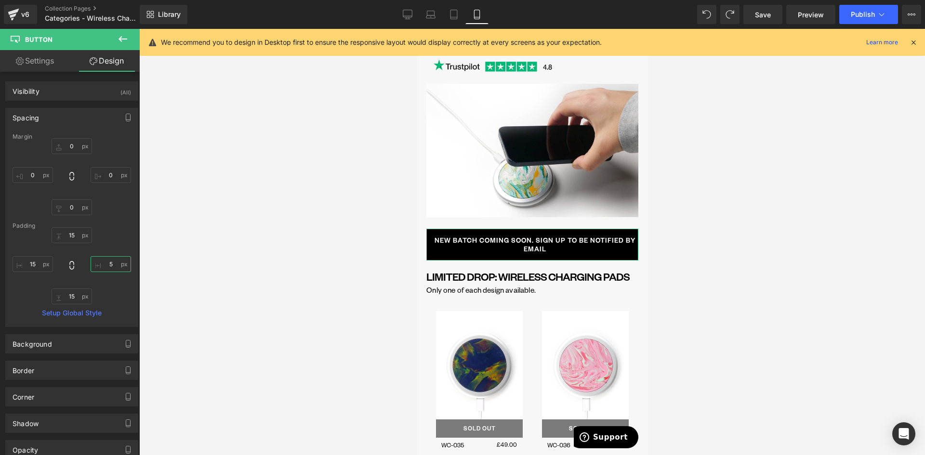
click at [108, 263] on input "5" at bounding box center [111, 264] width 40 height 16
type input "15"
drag, startPoint x: 452, startPoint y: 15, endPoint x: 165, endPoint y: 203, distance: 343.7
click at [452, 15] on icon at bounding box center [454, 15] width 10 height 10
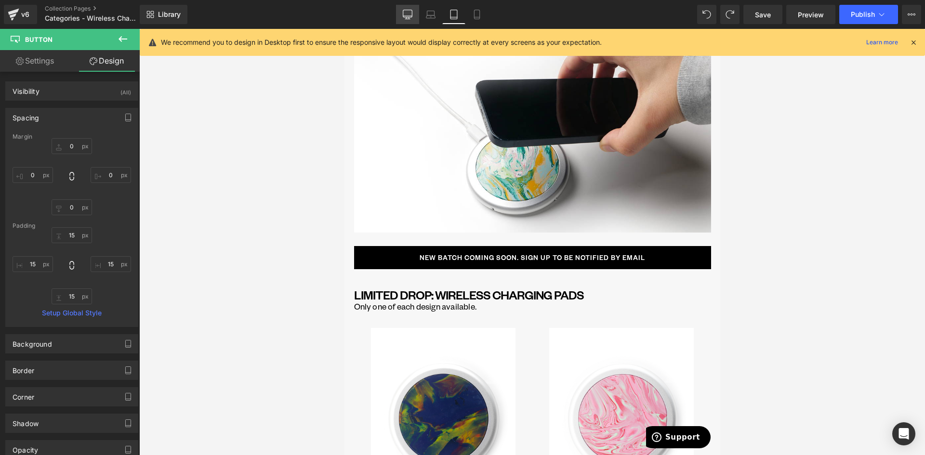
click at [404, 10] on icon at bounding box center [407, 13] width 9 height 7
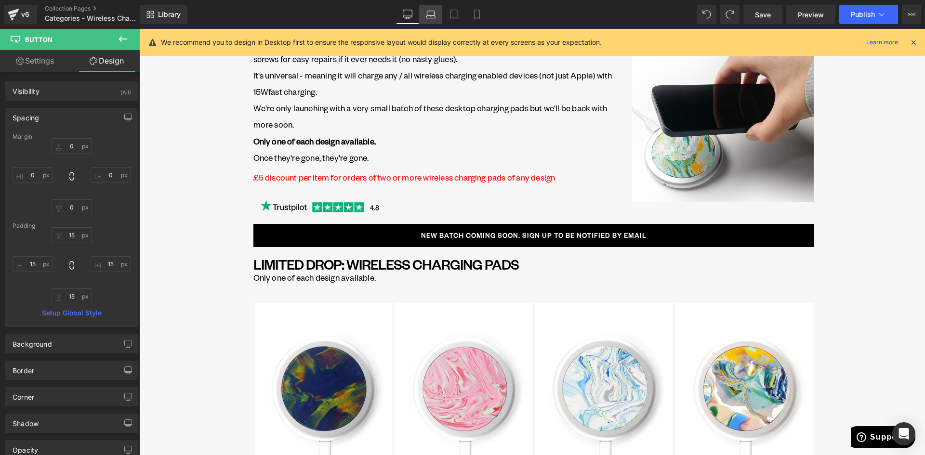
click at [426, 17] on icon at bounding box center [431, 15] width 10 height 10
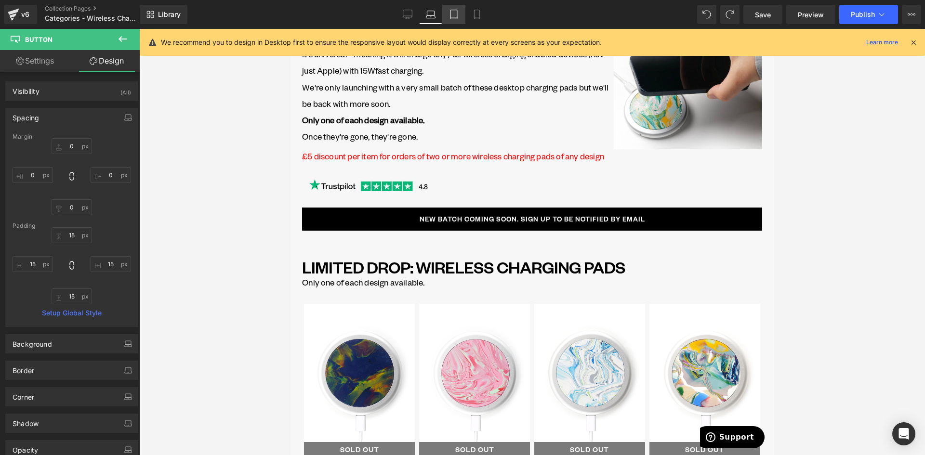
click at [457, 16] on icon at bounding box center [454, 15] width 10 height 10
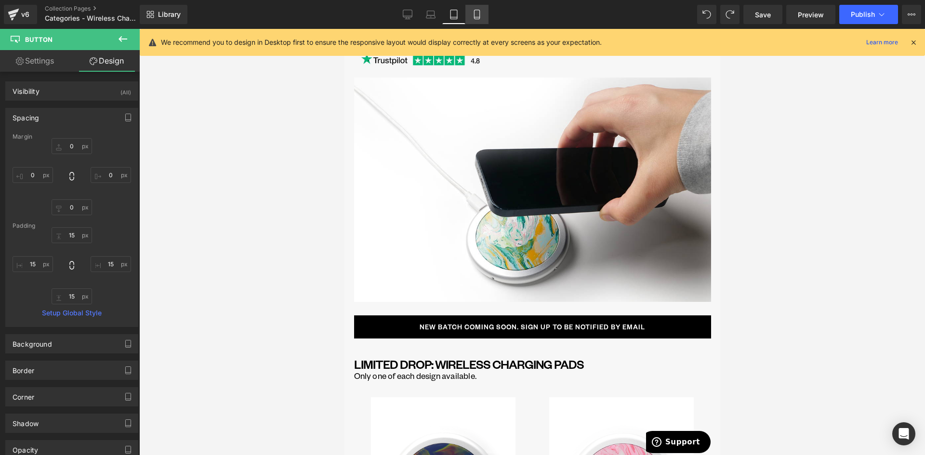
scroll to position [303, 0]
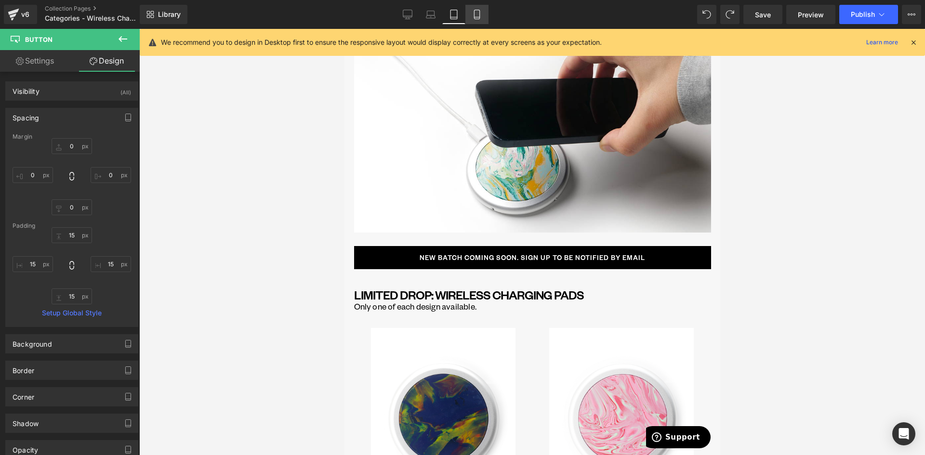
click at [477, 13] on icon at bounding box center [477, 15] width 10 height 10
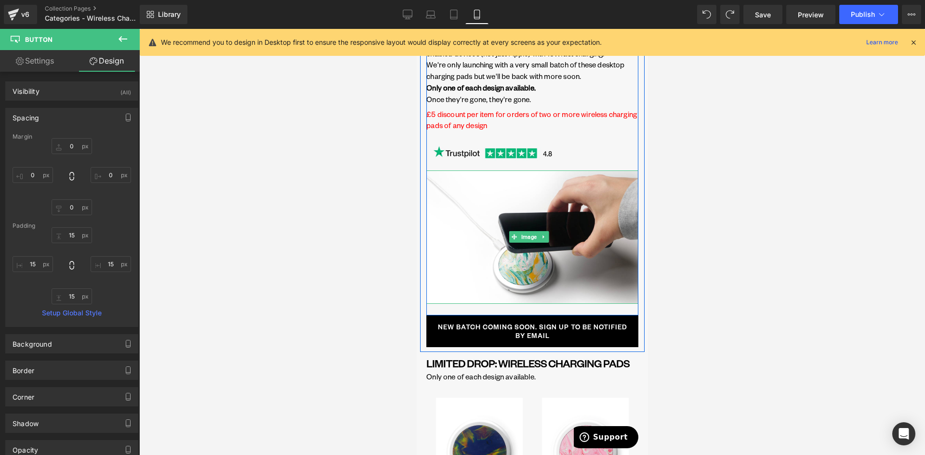
scroll to position [0, 0]
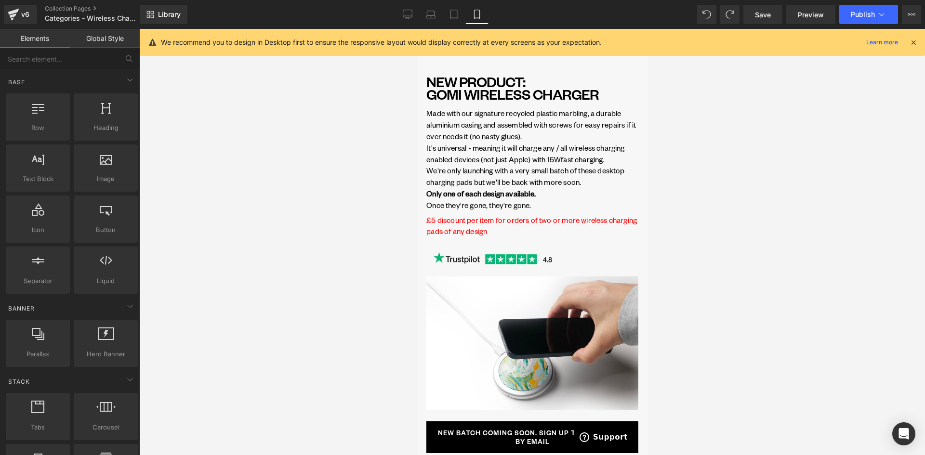
click at [806, 161] on div at bounding box center [532, 242] width 786 height 426
click at [860, 14] on span "Publish" at bounding box center [863, 15] width 24 height 8
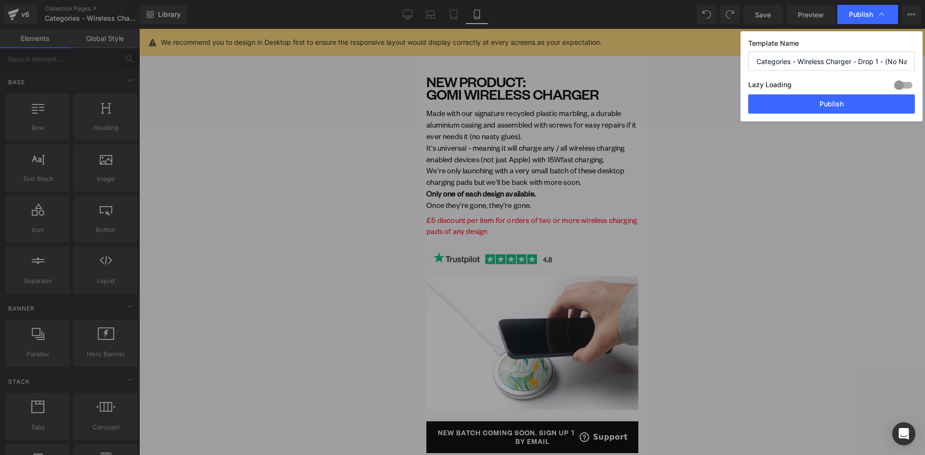
click at [829, 109] on button "Publish" at bounding box center [831, 103] width 167 height 19
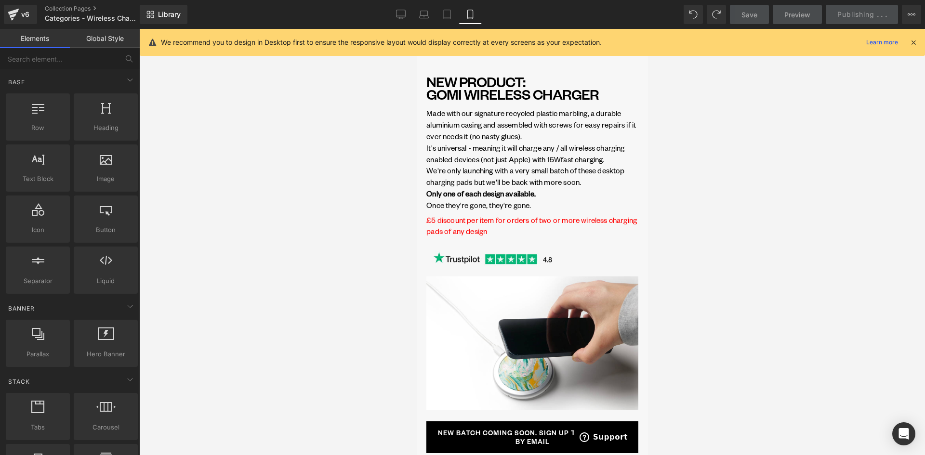
scroll to position [289, 0]
